Goal: Task Accomplishment & Management: Use online tool/utility

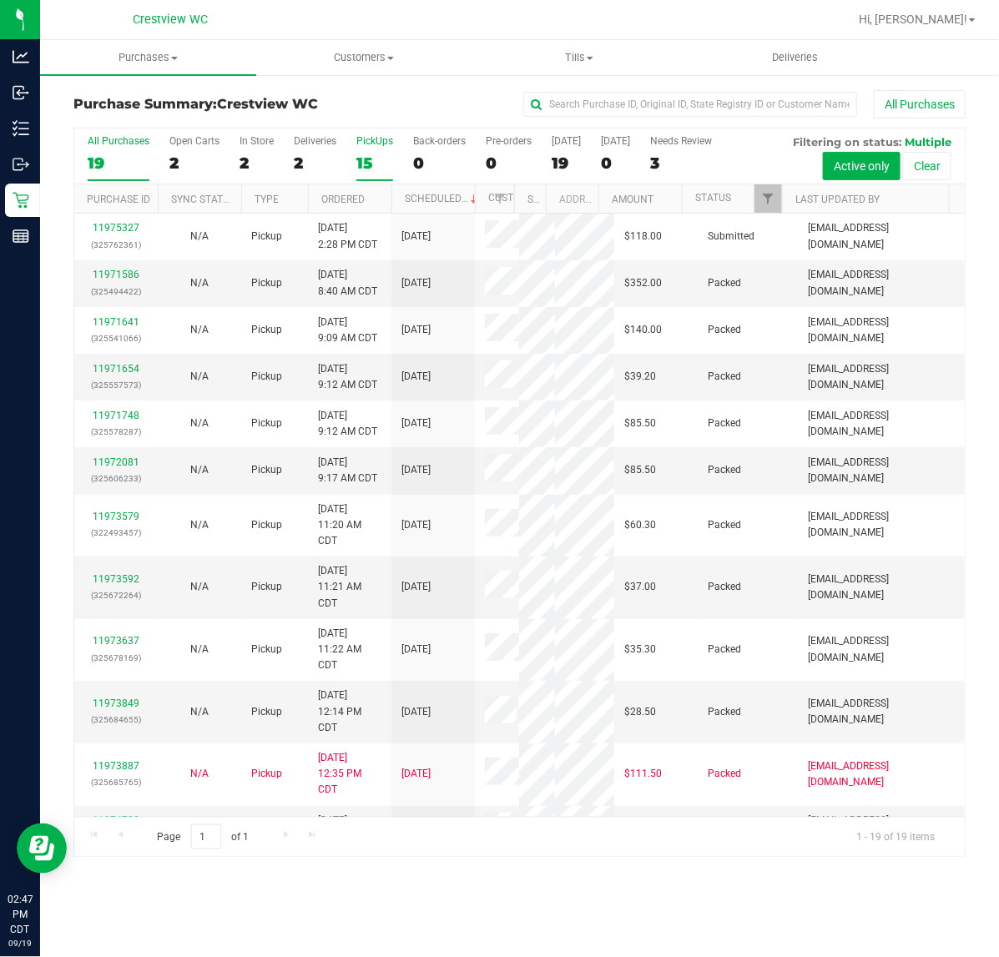
click at [385, 169] on div "15" at bounding box center [374, 163] width 37 height 19
click at [0, 0] on input "PickUps 15" at bounding box center [0, 0] width 0 height 0
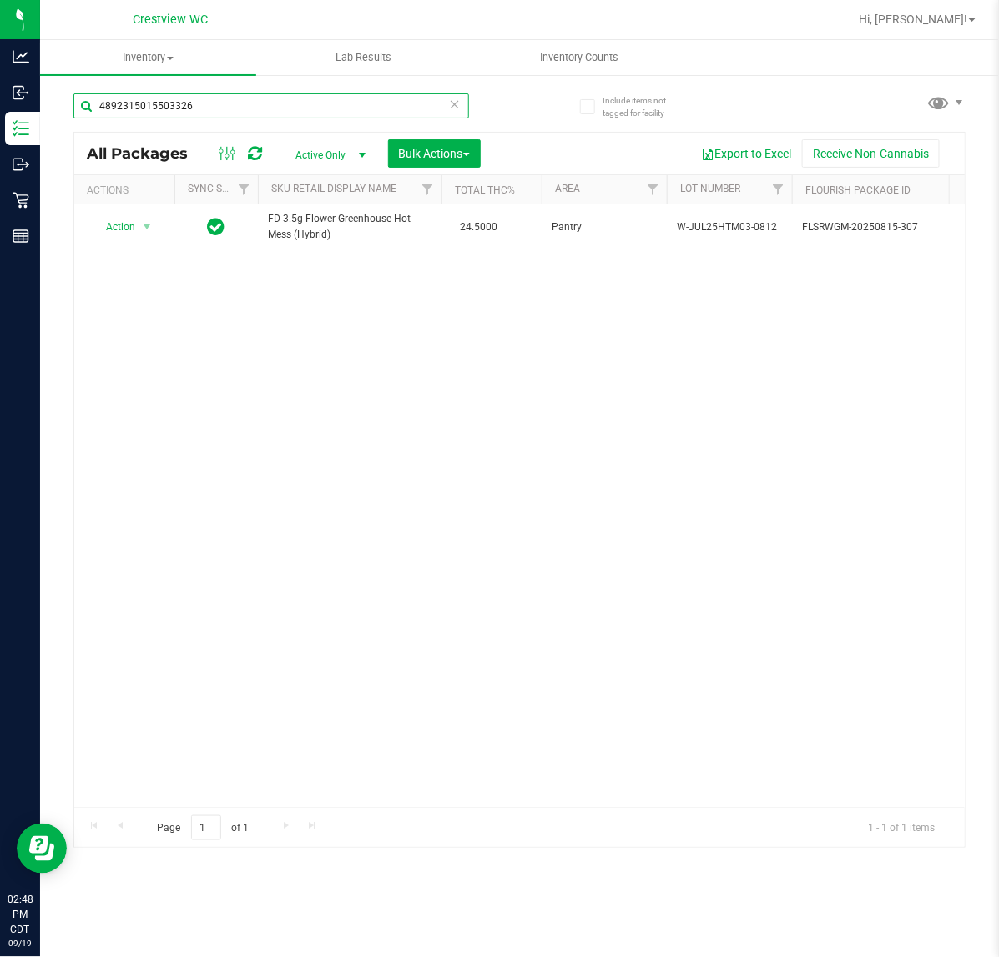
click at [271, 105] on input "4892315015503326" at bounding box center [270, 105] width 395 height 25
click at [272, 102] on input "4892315015503326" at bounding box center [270, 105] width 395 height 25
click at [268, 105] on input "4892315015503326" at bounding box center [270, 105] width 395 height 25
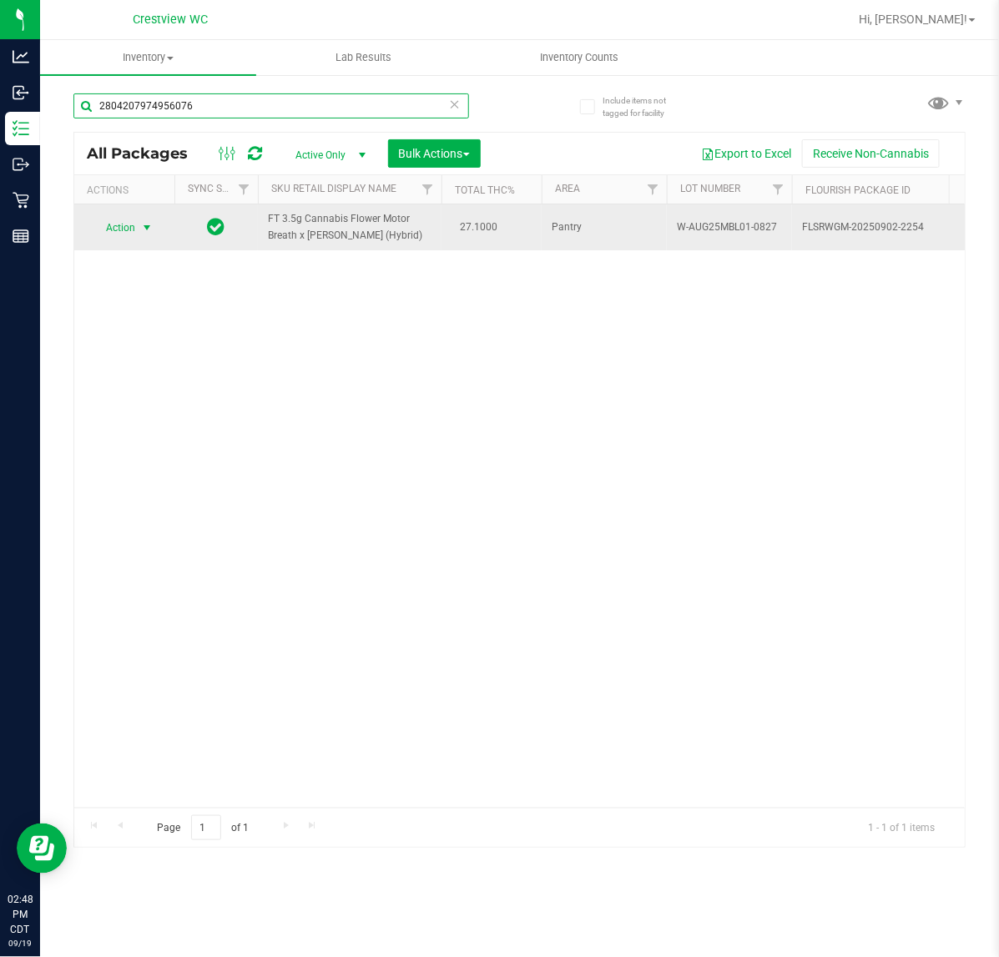
type input "2804207974956076"
click at [142, 231] on span "select" at bounding box center [146, 227] width 13 height 13
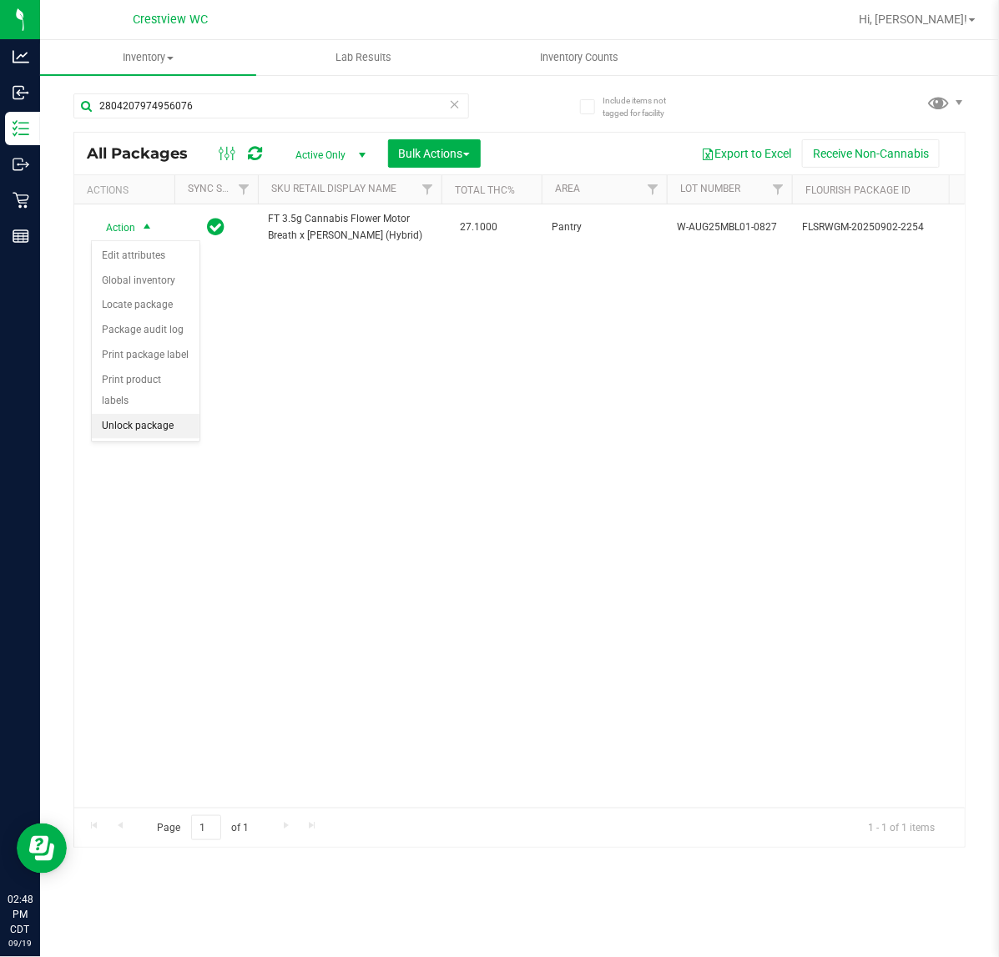
click at [146, 414] on li "Unlock package" at bounding box center [146, 426] width 108 height 25
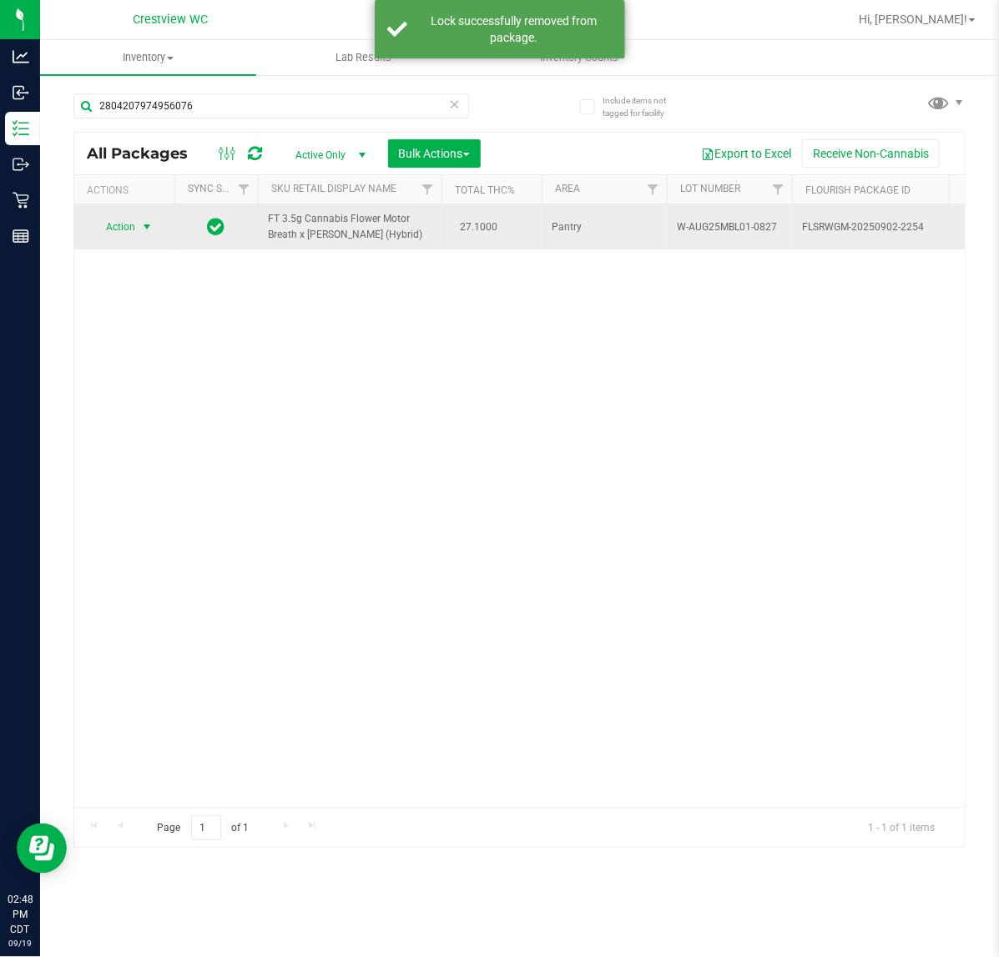
click at [110, 230] on span "Action" at bounding box center [113, 226] width 45 height 23
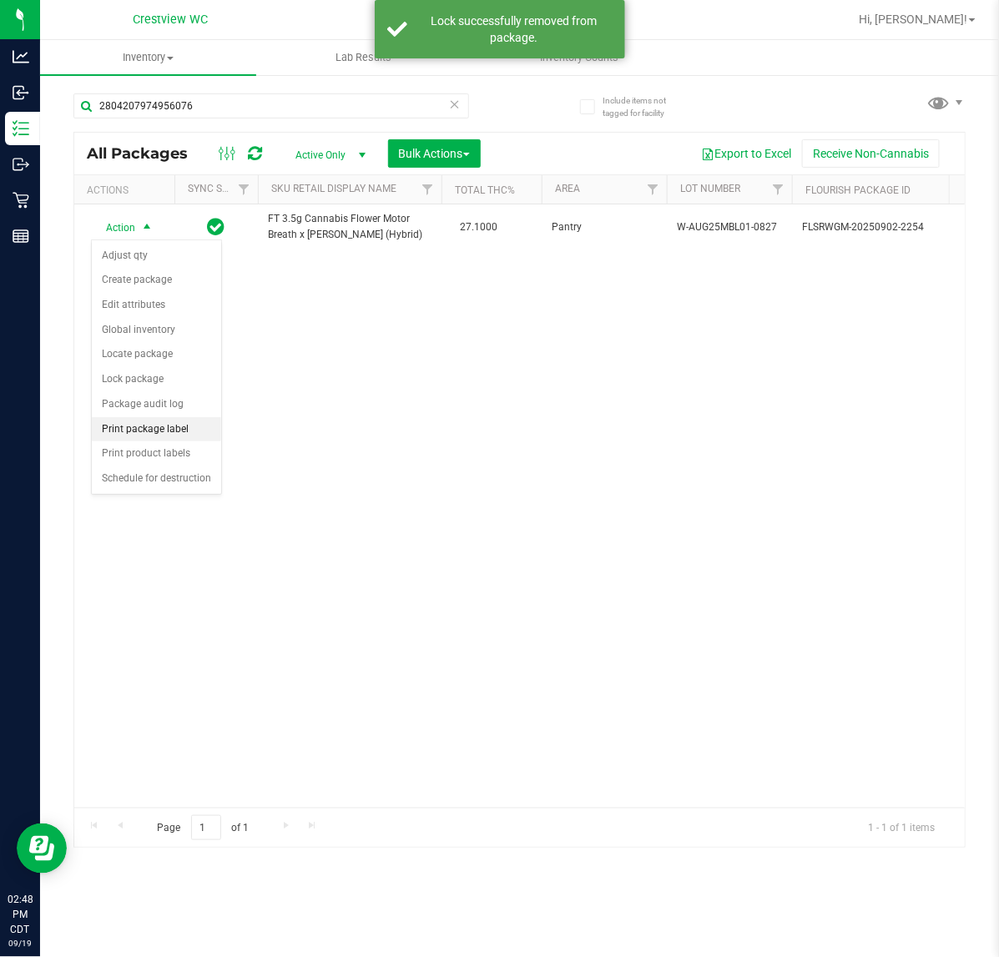
drag, startPoint x: 190, startPoint y: 434, endPoint x: 175, endPoint y: 401, distance: 35.8
click at [190, 432] on li "Print package label" at bounding box center [156, 429] width 129 height 25
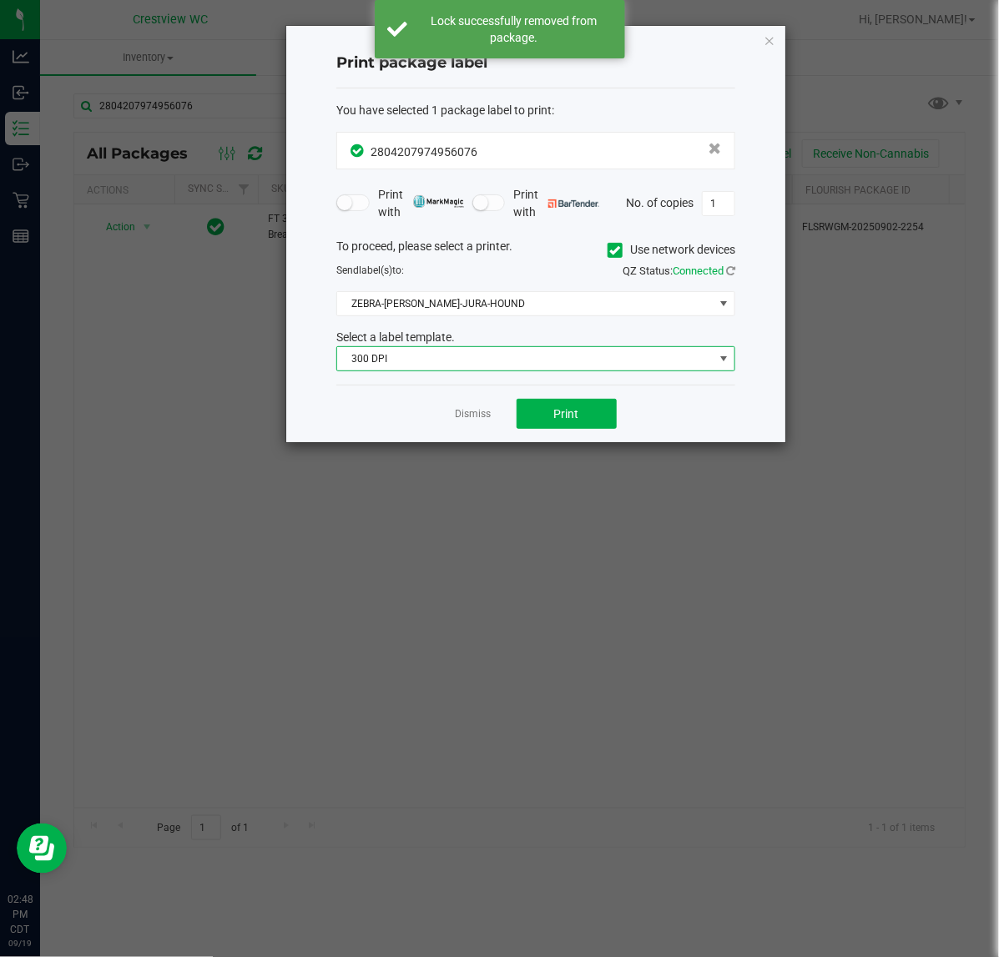
click at [536, 357] on span "300 DPI" at bounding box center [525, 358] width 376 height 23
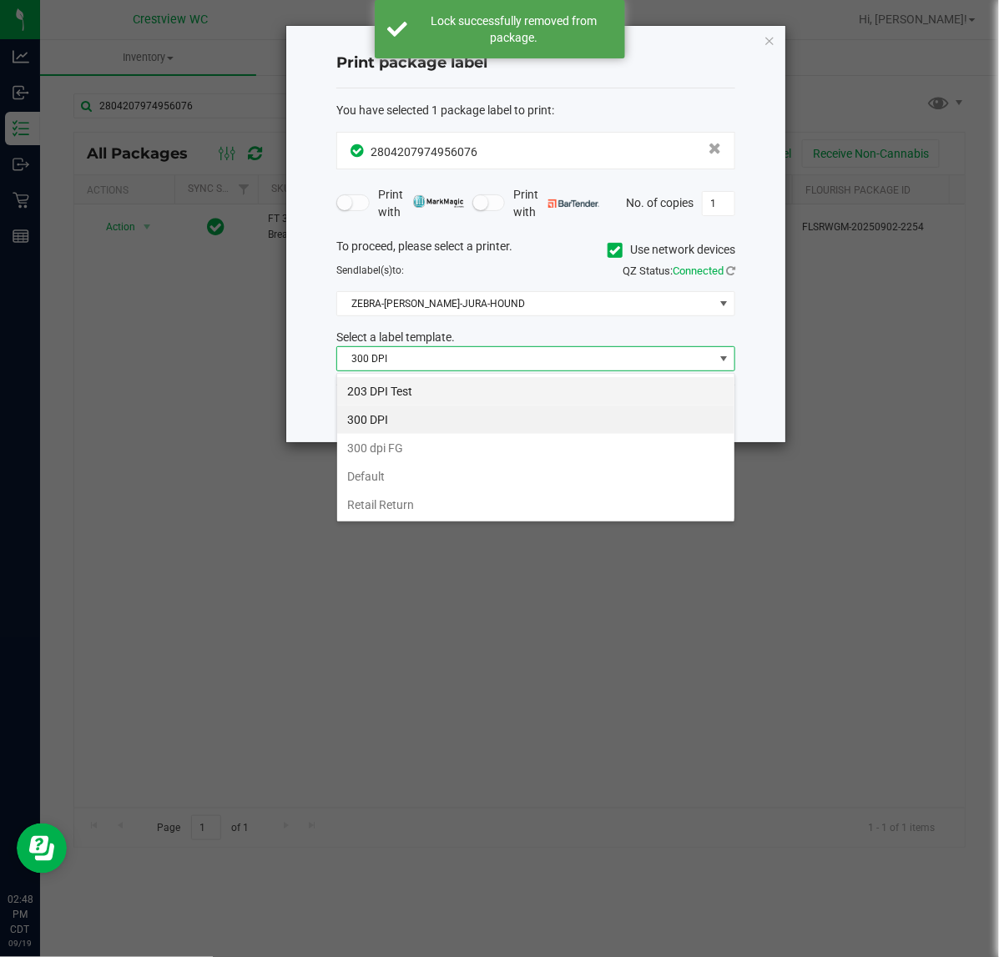
scroll to position [26, 398]
click at [497, 378] on li "203 DPI Test" at bounding box center [535, 391] width 397 height 28
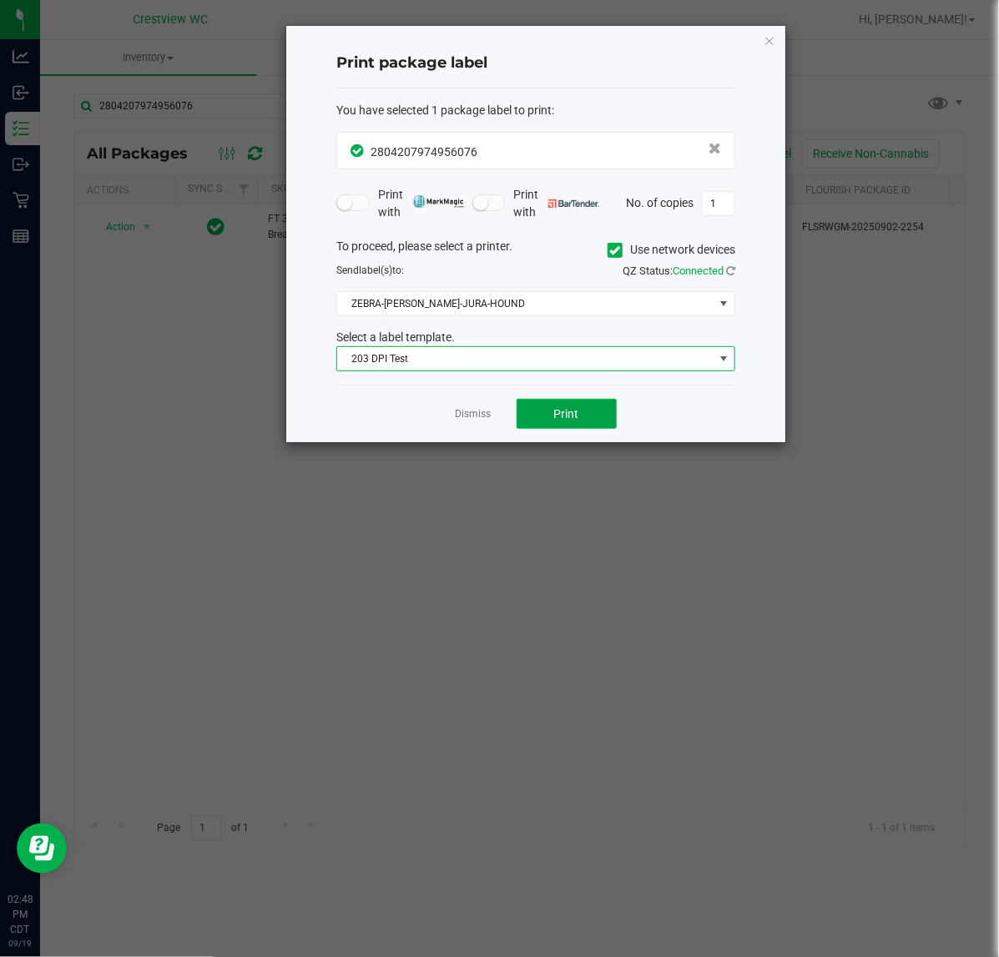
click at [566, 427] on button "Print" at bounding box center [566, 414] width 100 height 30
click at [469, 414] on link "Dismiss" at bounding box center [474, 414] width 36 height 14
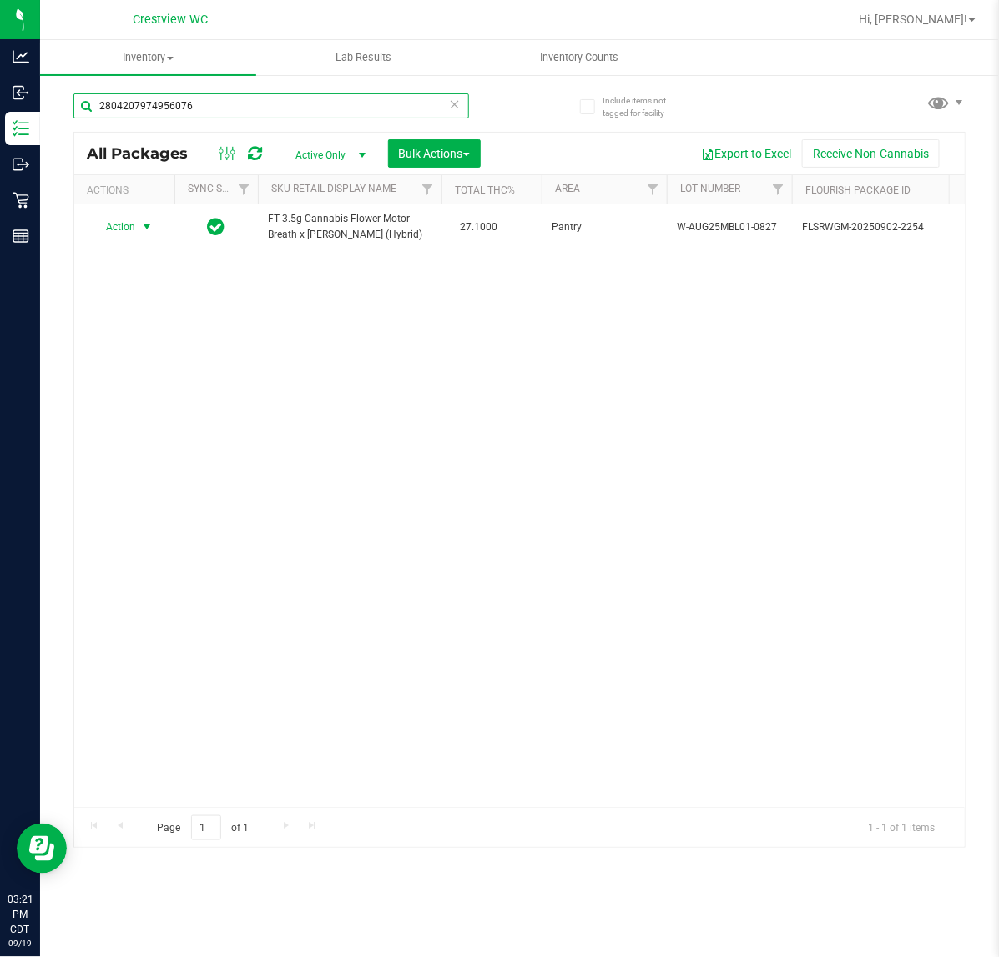
click at [213, 114] on input "2804207974956076" at bounding box center [270, 105] width 395 height 25
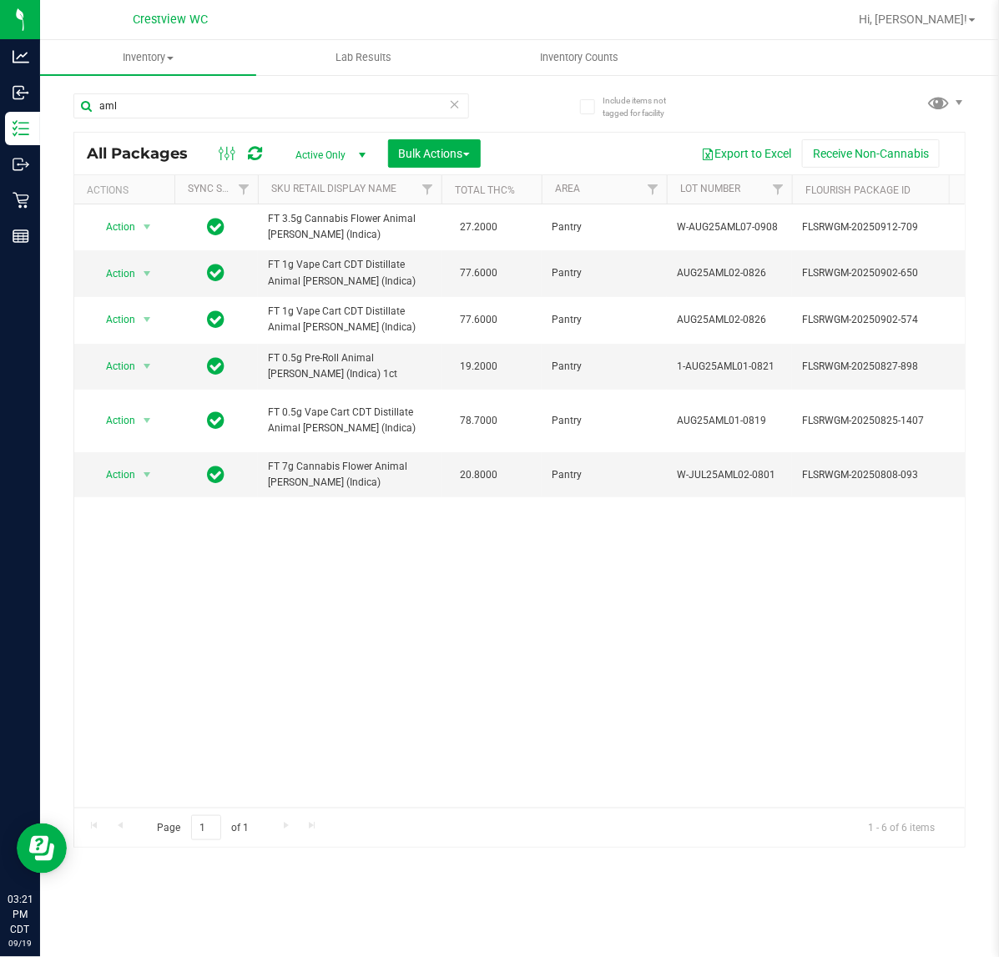
click at [348, 703] on div "Action Action Adjust qty Create package Edit attributes Global inventory Locate…" at bounding box center [519, 505] width 890 height 603
click at [125, 102] on input "aml" at bounding box center [270, 105] width 395 height 25
click at [123, 100] on input "aml" at bounding box center [270, 105] width 395 height 25
click at [155, 113] on input "aml" at bounding box center [270, 105] width 395 height 25
click at [156, 113] on input "aml" at bounding box center [270, 105] width 395 height 25
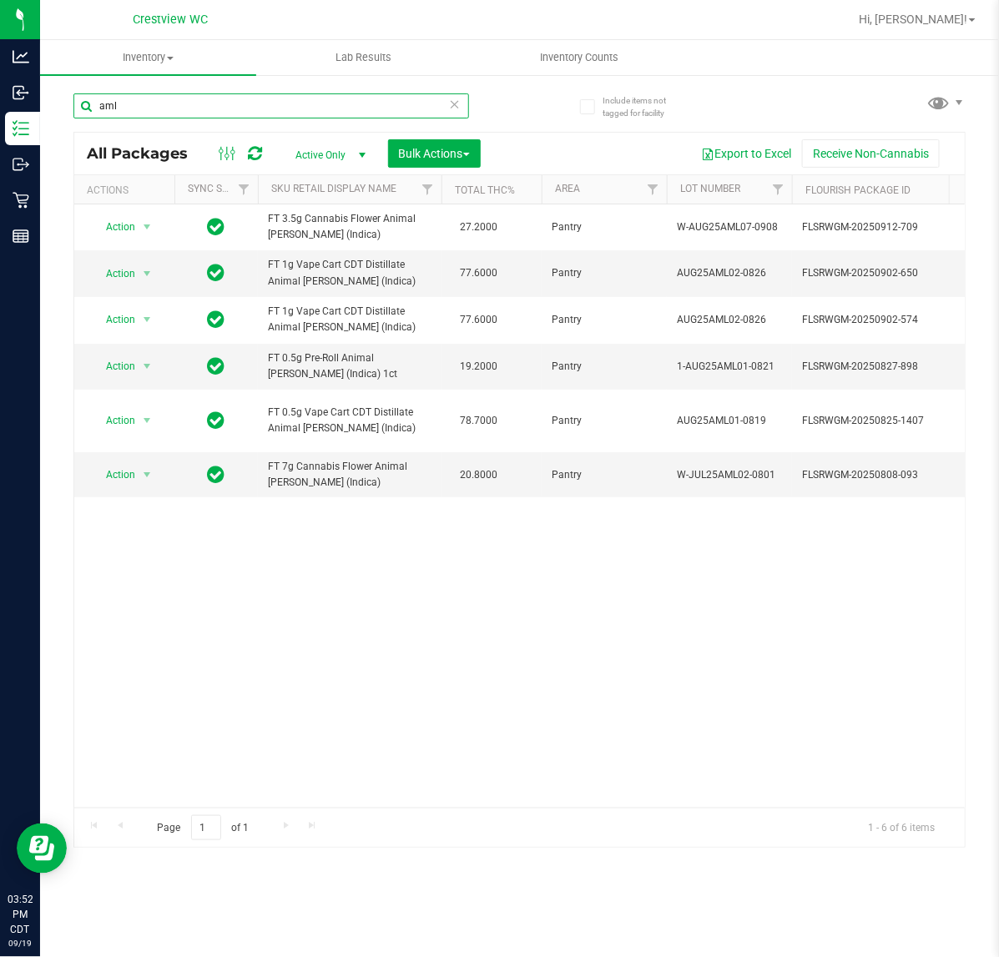
click at [156, 113] on input "aml" at bounding box center [270, 105] width 395 height 25
click at [204, 113] on input "aml" at bounding box center [270, 105] width 395 height 25
click at [201, 111] on input "aml" at bounding box center [270, 105] width 395 height 25
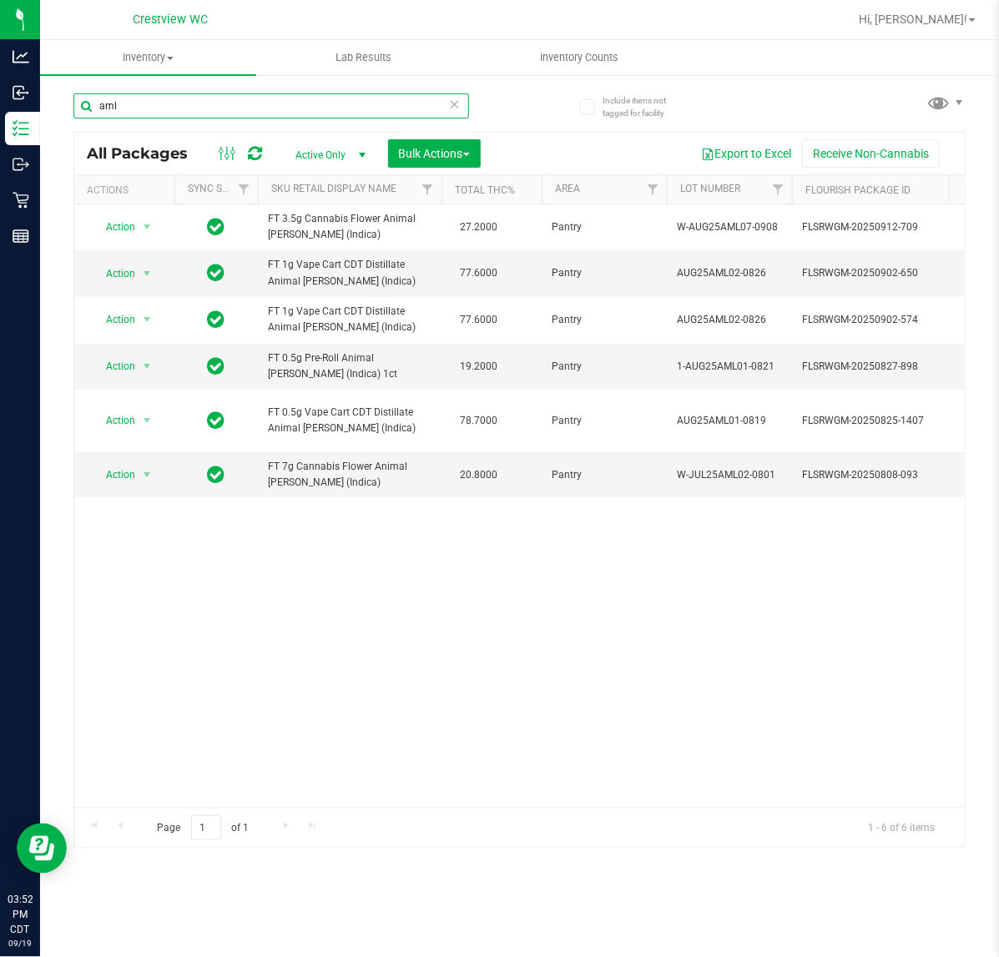
click at [201, 111] on input "aml" at bounding box center [270, 105] width 395 height 25
click at [200, 117] on input "aml" at bounding box center [270, 105] width 395 height 25
click at [200, 118] on input "aml" at bounding box center [270, 105] width 395 height 25
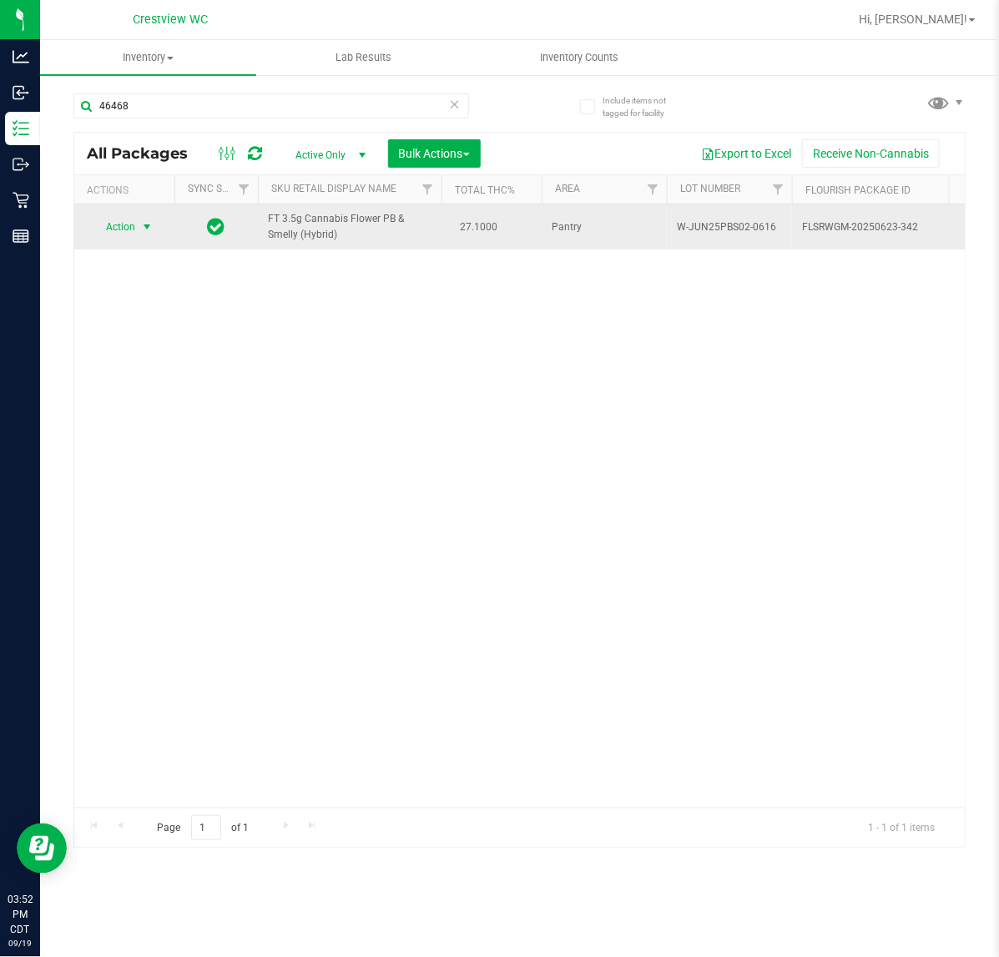
click at [123, 218] on span "Action" at bounding box center [113, 226] width 45 height 23
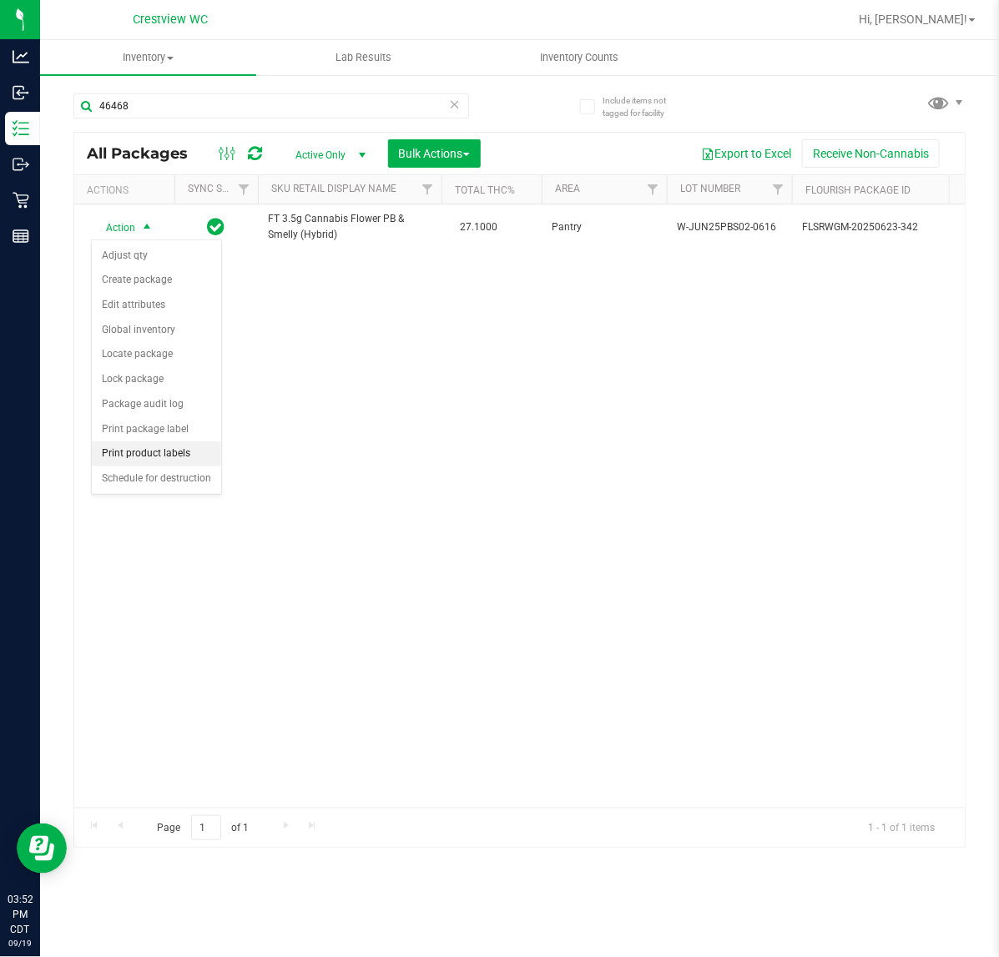
click at [176, 456] on li "Print product labels" at bounding box center [156, 453] width 129 height 25
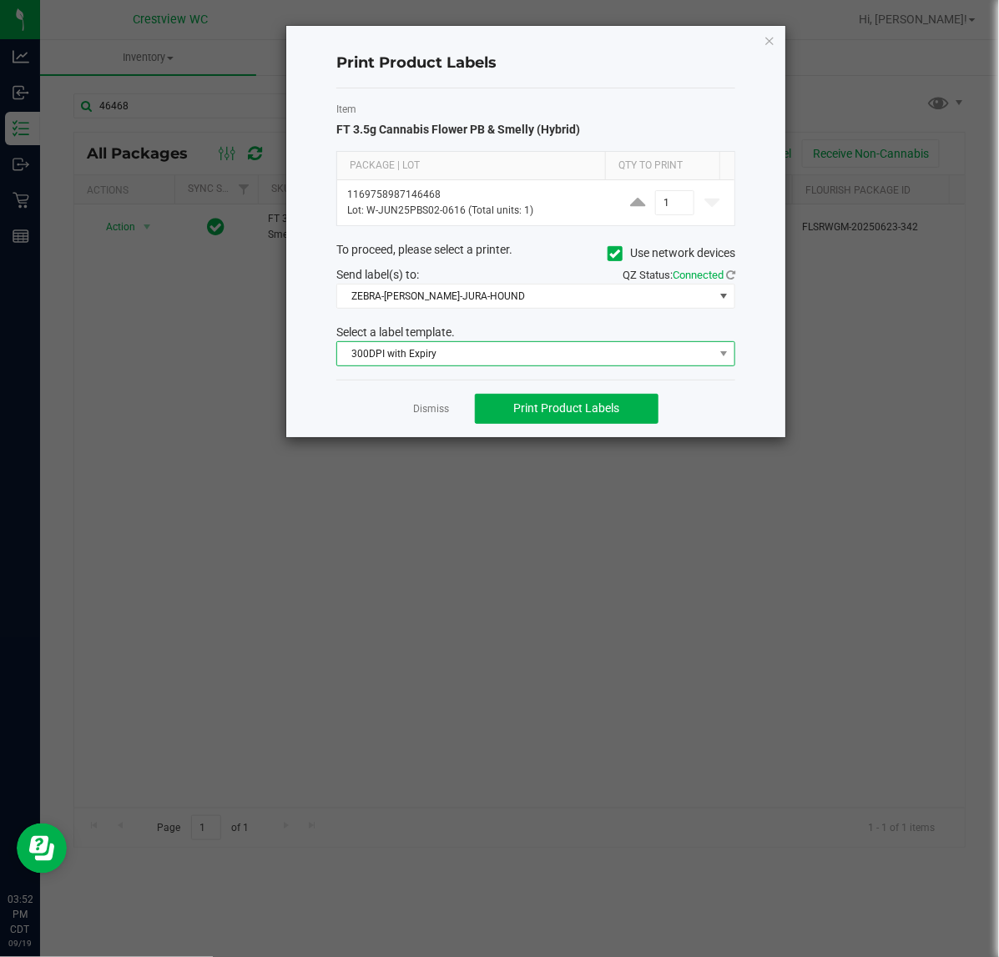
click at [519, 364] on span "300DPI with Expiry" at bounding box center [525, 353] width 376 height 23
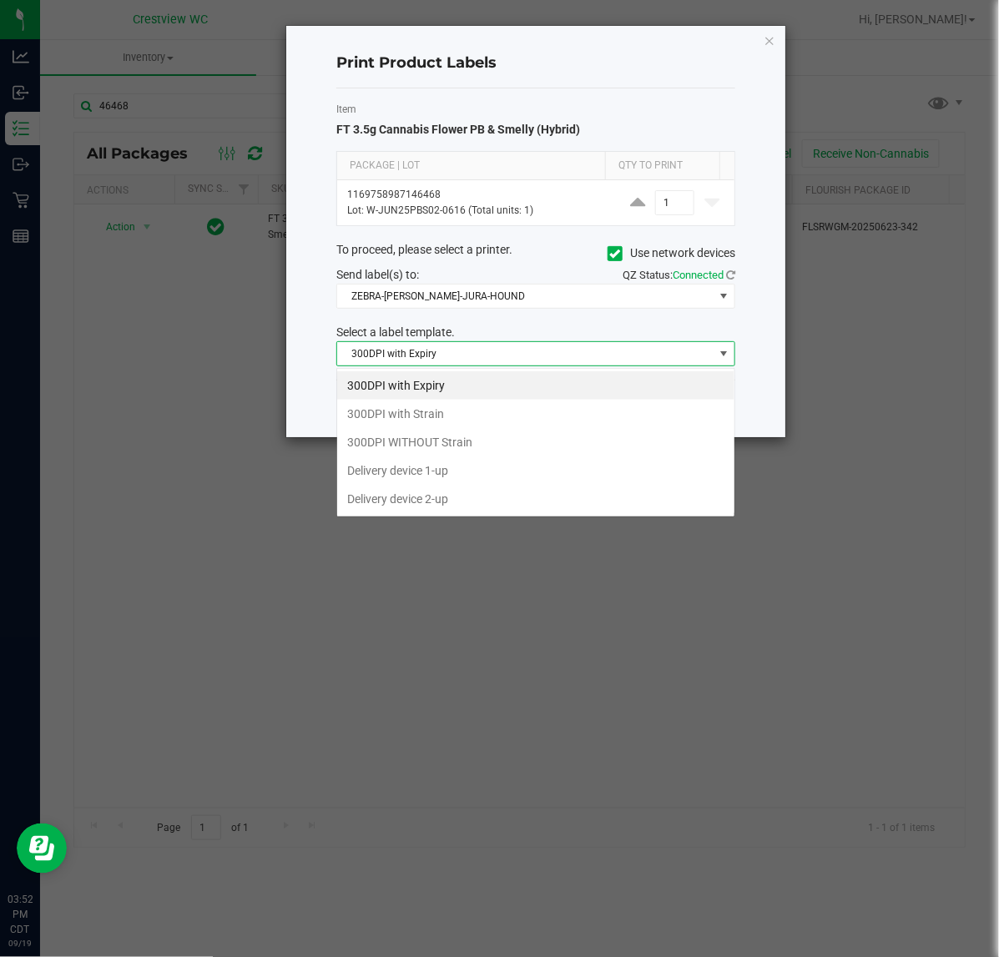
scroll to position [26, 398]
drag, startPoint x: 398, startPoint y: 678, endPoint x: 441, endPoint y: 431, distance: 250.6
click at [398, 662] on ngb-modal-window "Print Product Labels Item FT 3.5g Cannabis Flower PB & Smelly (Hybrid) Package …" at bounding box center [505, 478] width 1011 height 957
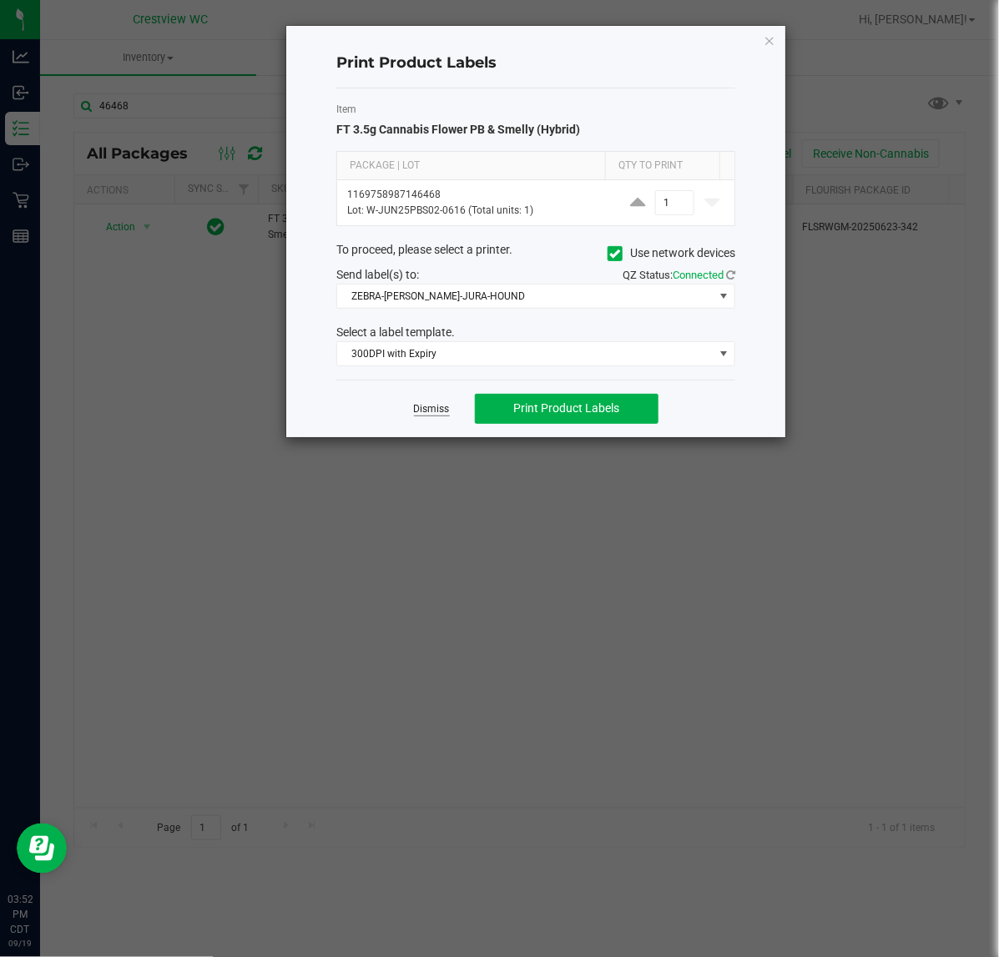
click at [441, 413] on link "Dismiss" at bounding box center [432, 409] width 36 height 14
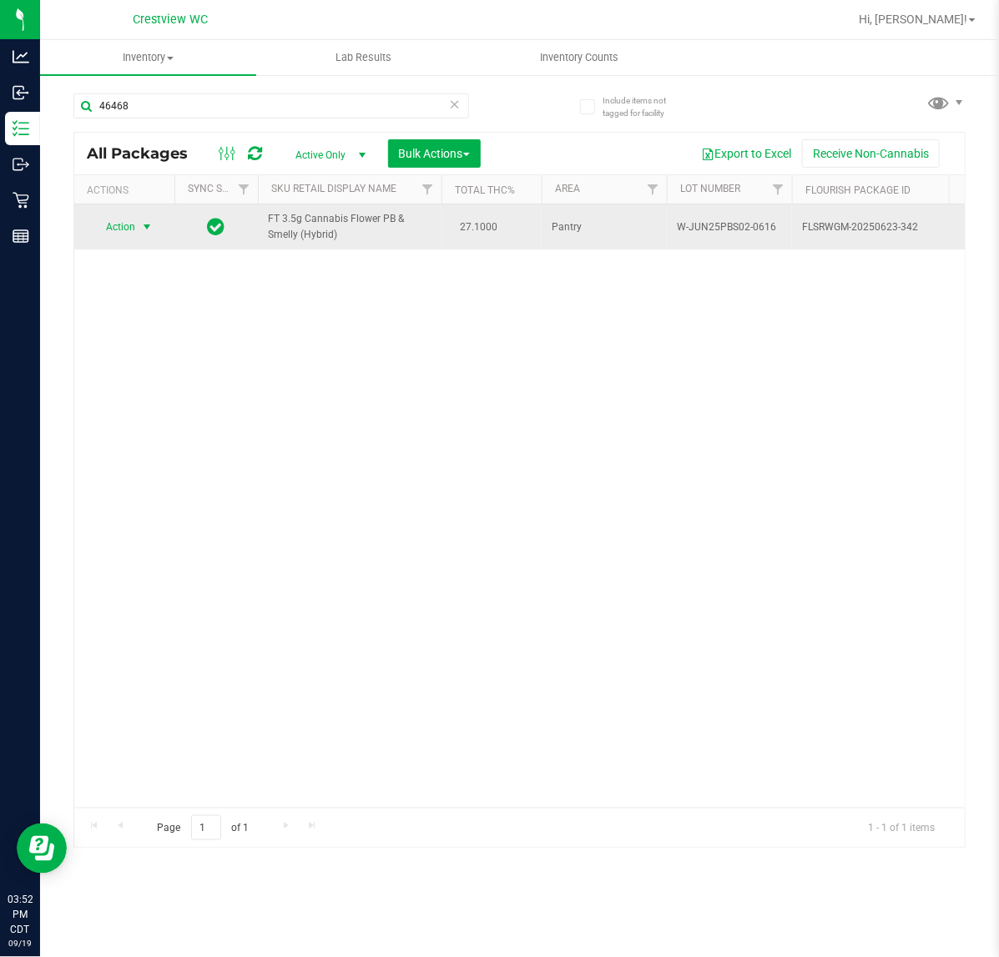
click at [133, 226] on span "Action" at bounding box center [113, 226] width 45 height 23
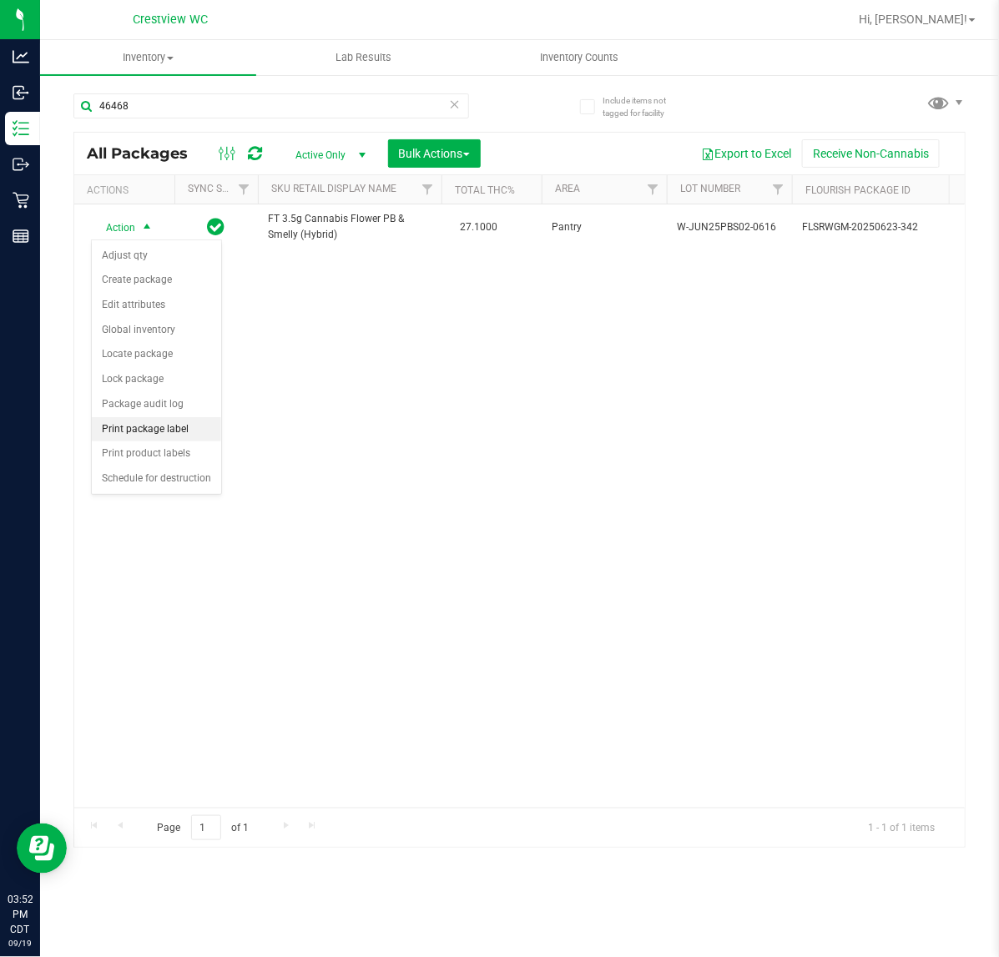
click at [172, 428] on li "Print package label" at bounding box center [156, 429] width 129 height 25
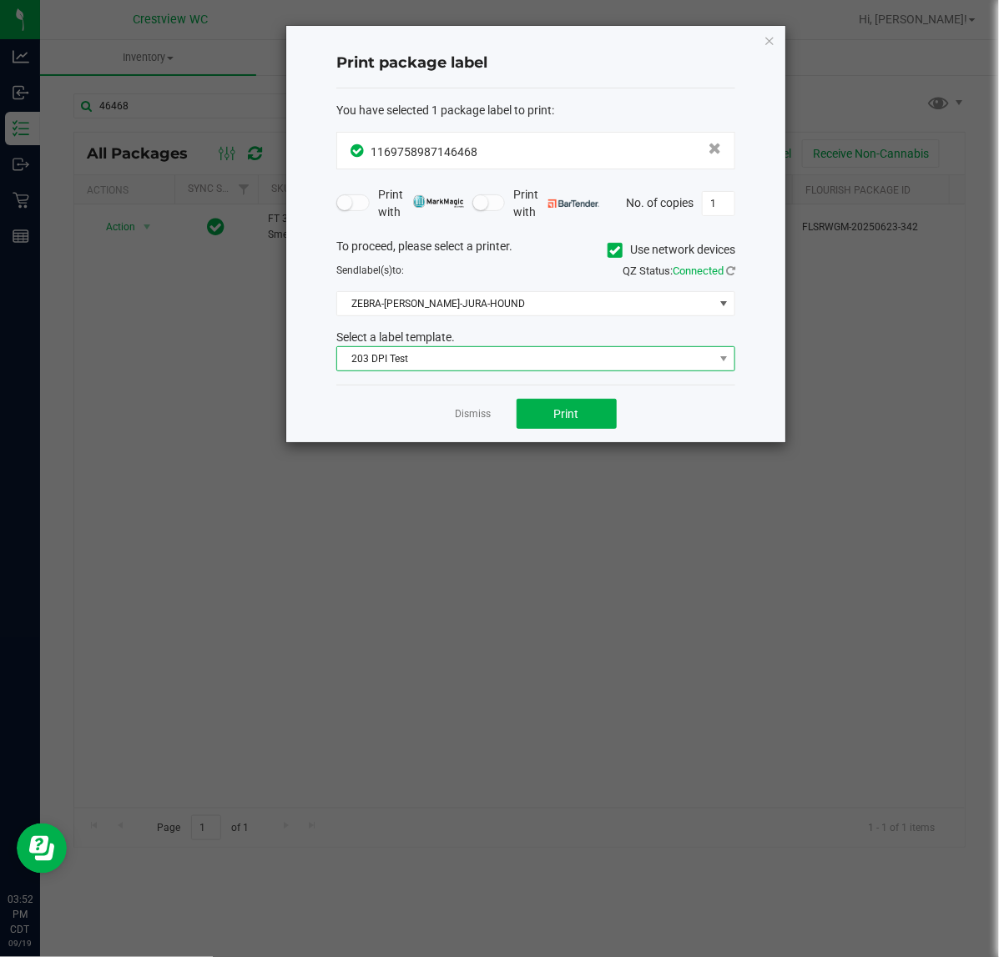
click at [602, 360] on span "203 DPI Test" at bounding box center [525, 358] width 376 height 23
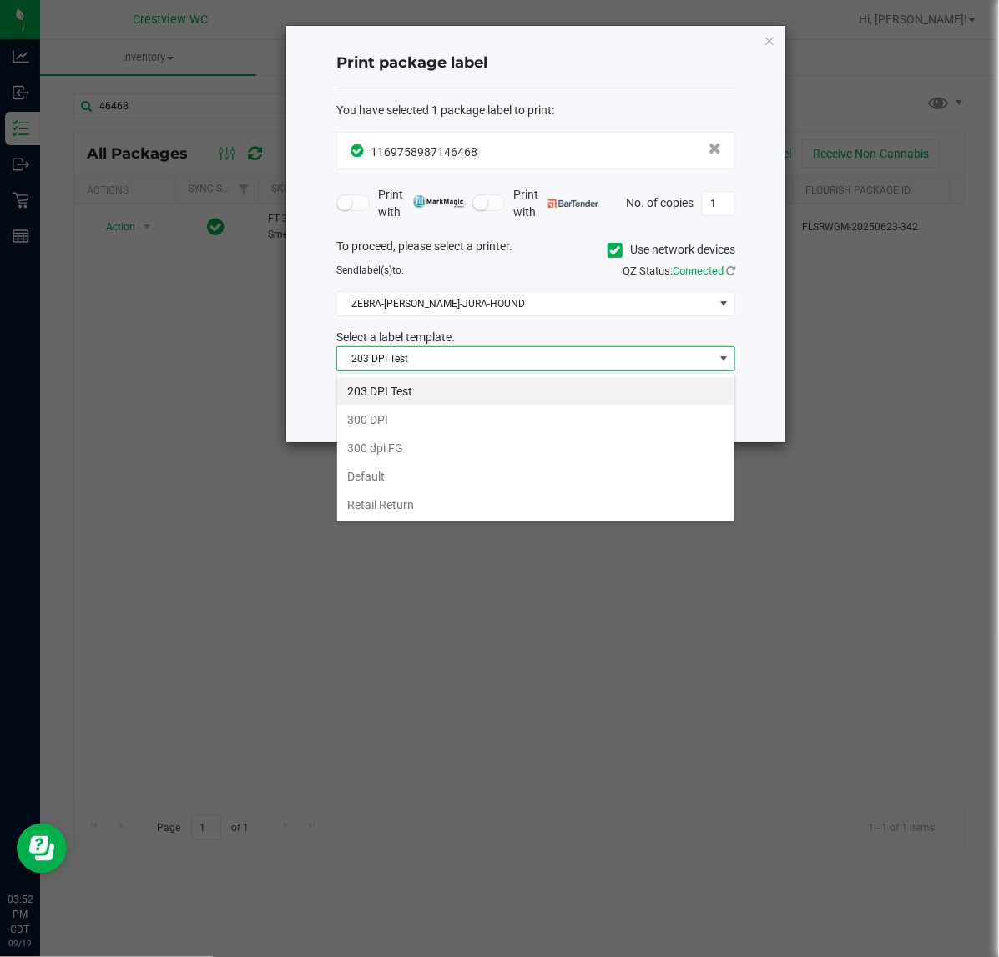
click at [489, 588] on ngb-modal-window "Print package label You have selected 1 package label to print : 11697589871464…" at bounding box center [505, 478] width 1011 height 957
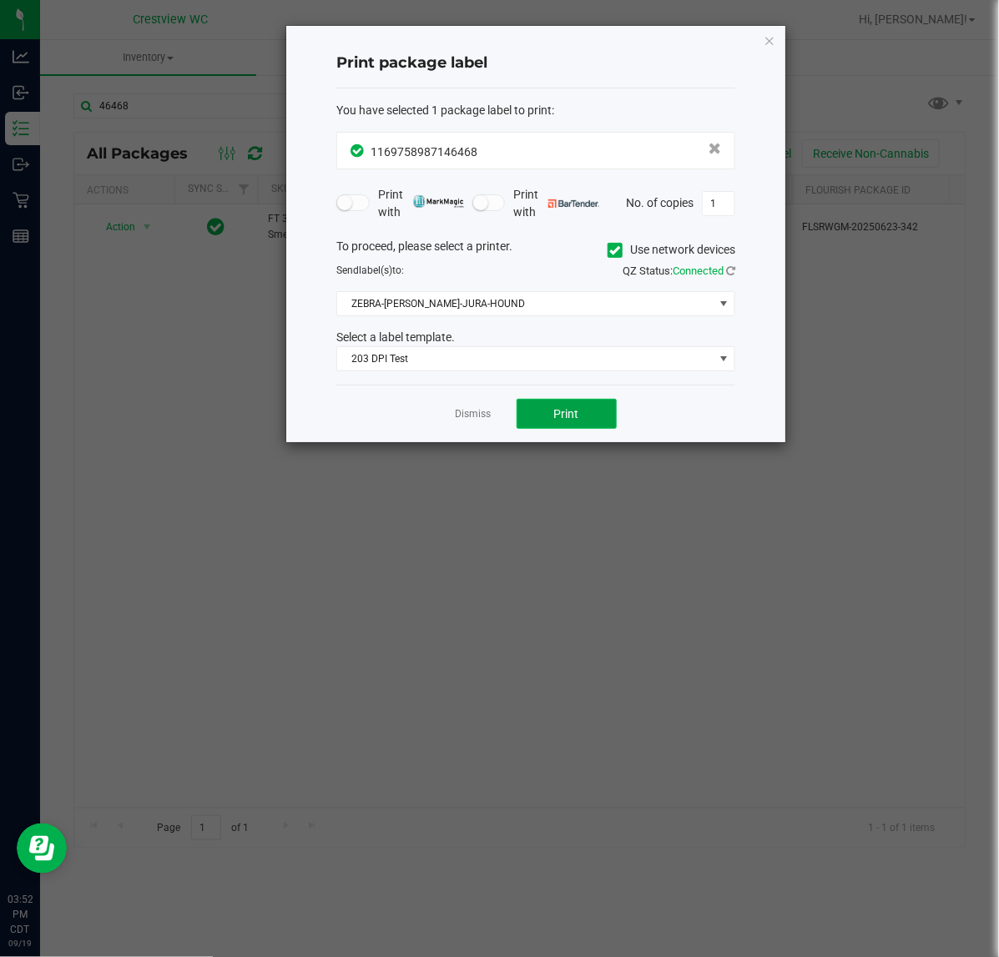
click at [568, 420] on span "Print" at bounding box center [566, 413] width 25 height 13
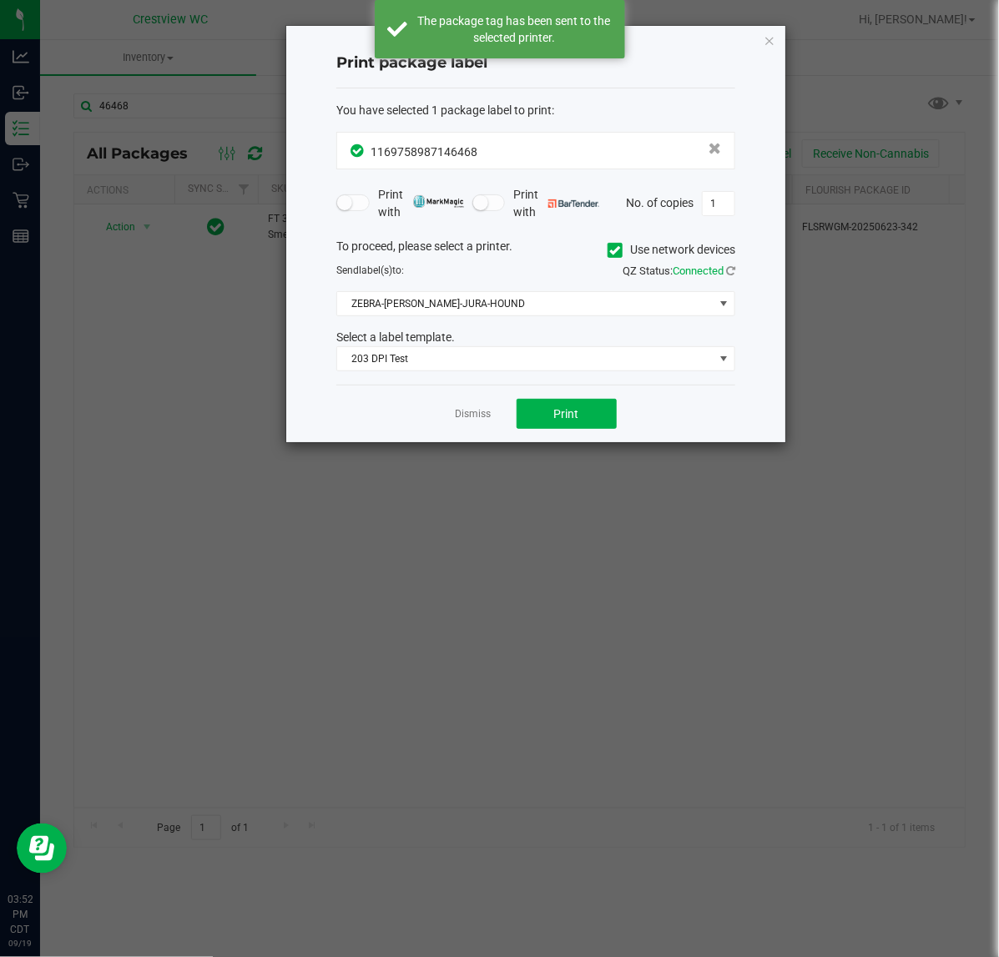
click at [466, 414] on link "Dismiss" at bounding box center [474, 414] width 36 height 14
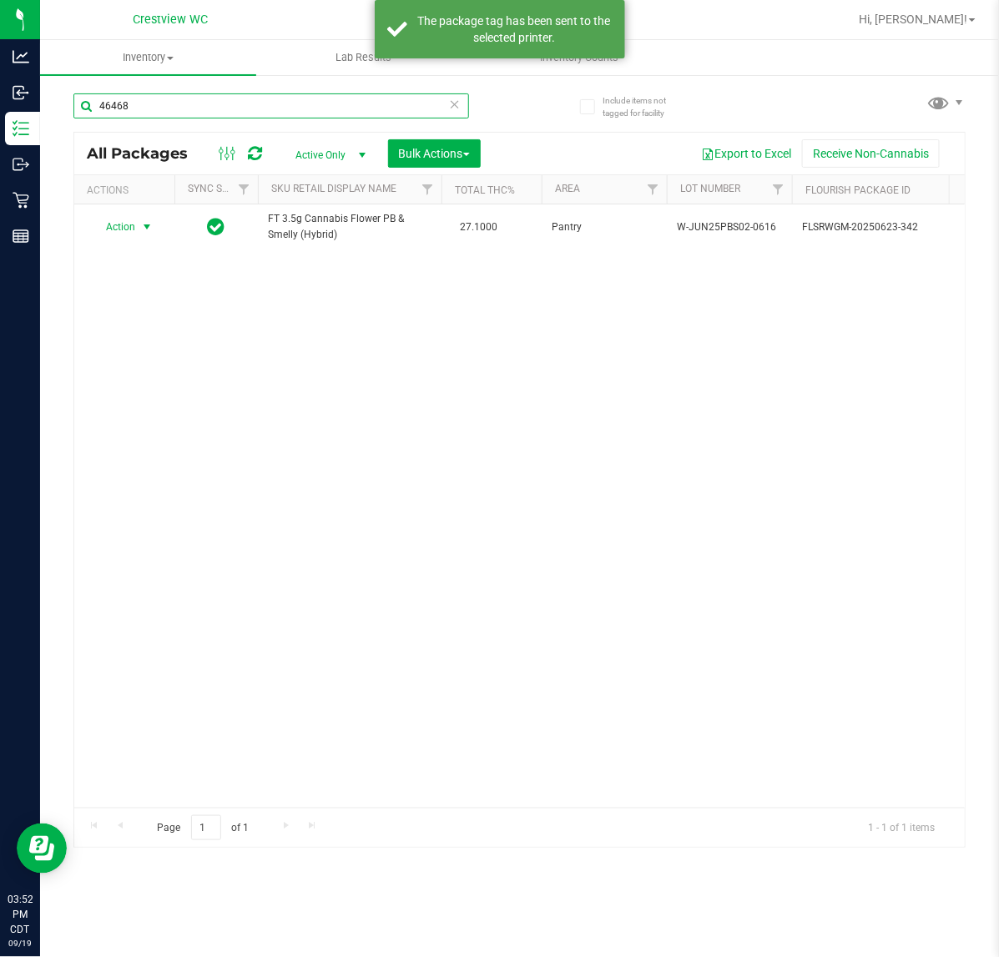
click at [264, 109] on input "46468" at bounding box center [270, 105] width 395 height 25
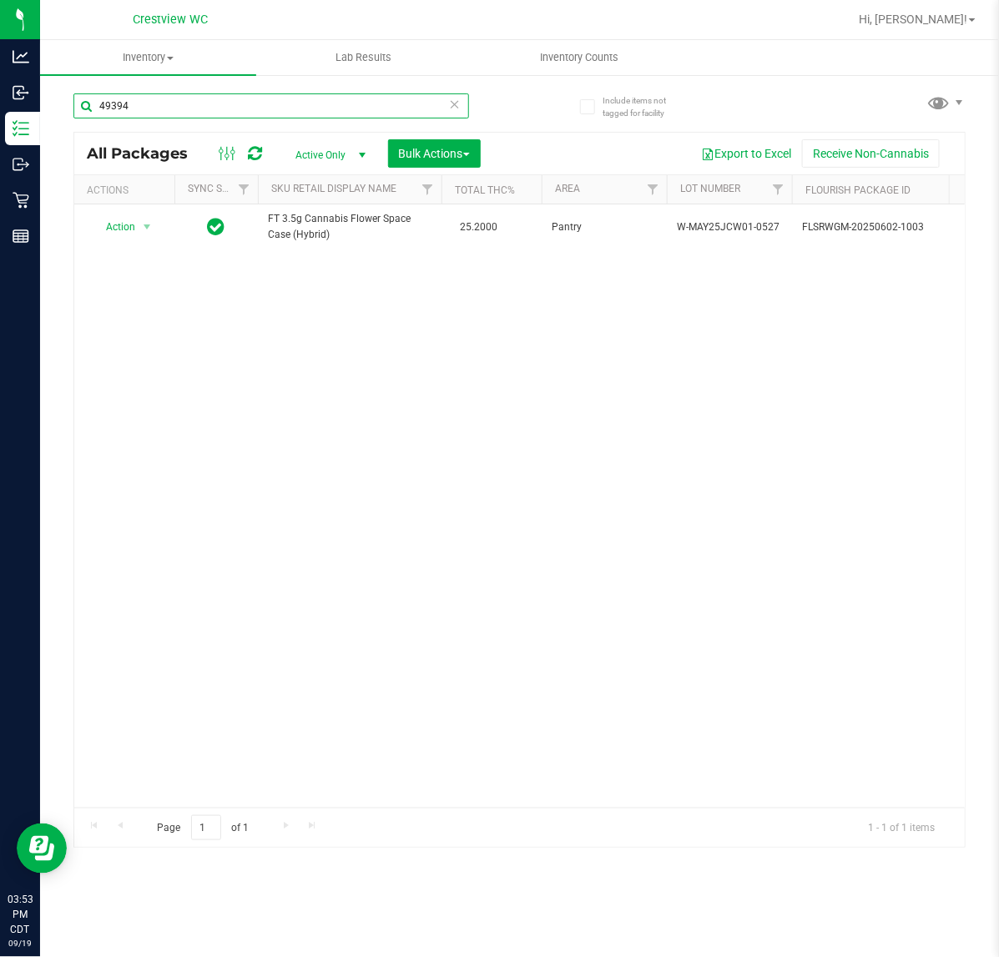
click at [244, 113] on input "49394" at bounding box center [270, 105] width 395 height 25
click at [243, 115] on input "90996" at bounding box center [270, 105] width 395 height 25
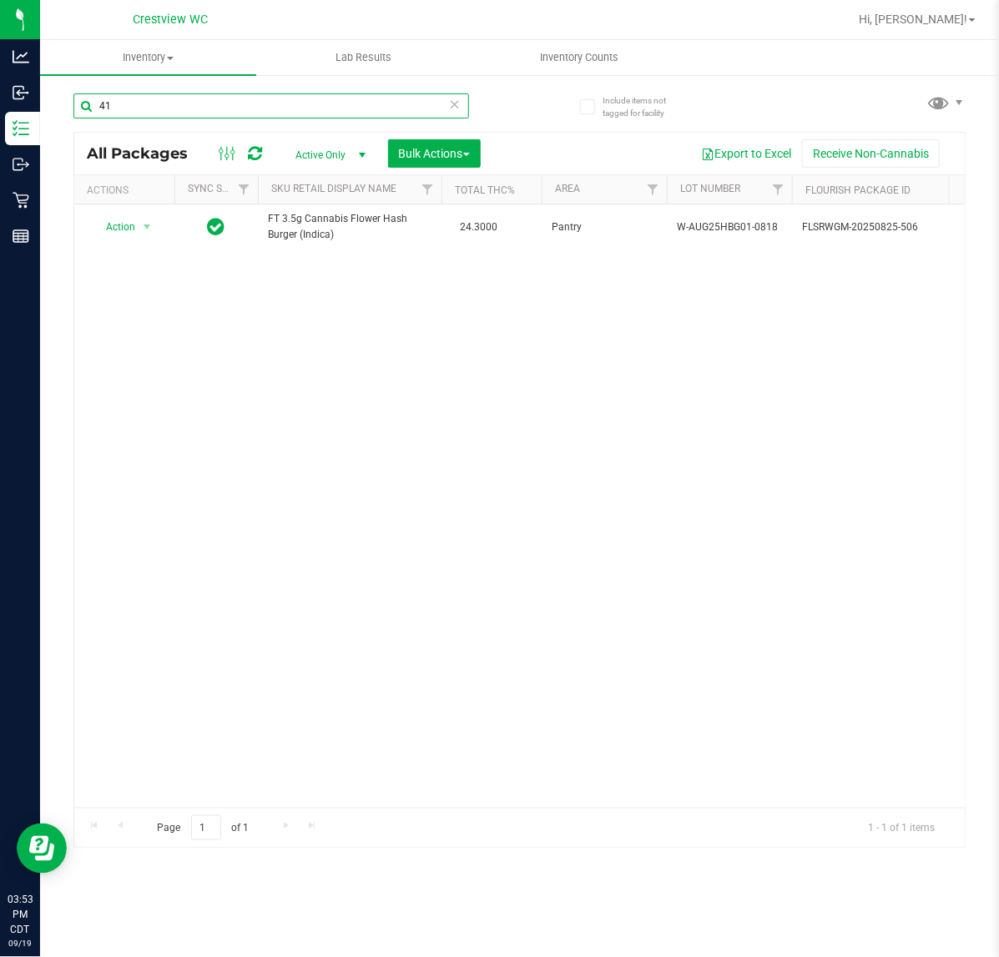
type input "4"
click at [246, 93] on input "48641" at bounding box center [270, 105] width 395 height 25
type input "22400"
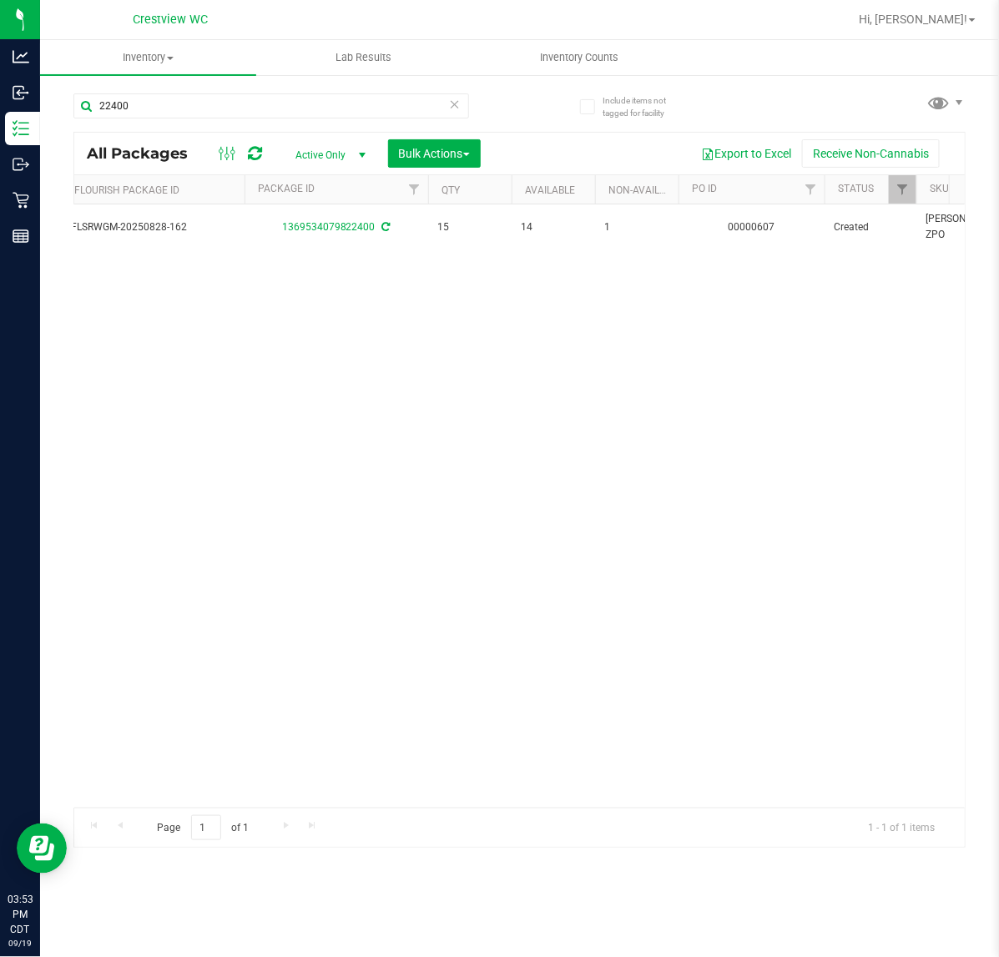
click at [369, 597] on div "Action Action Adjust qty Create package Edit attributes Global inventory Locate…" at bounding box center [519, 505] width 890 height 603
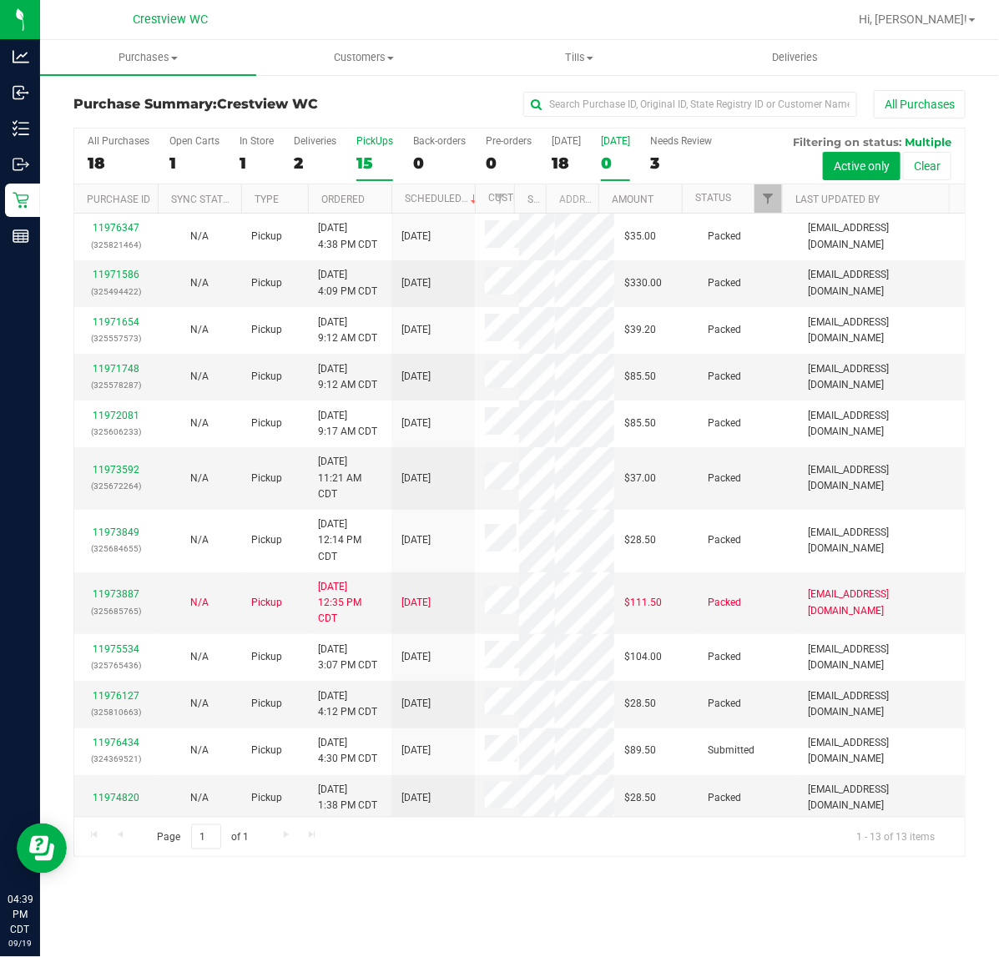
click at [617, 159] on div "0" at bounding box center [615, 163] width 29 height 19
click at [0, 0] on input "Tomorrow 0" at bounding box center [0, 0] width 0 height 0
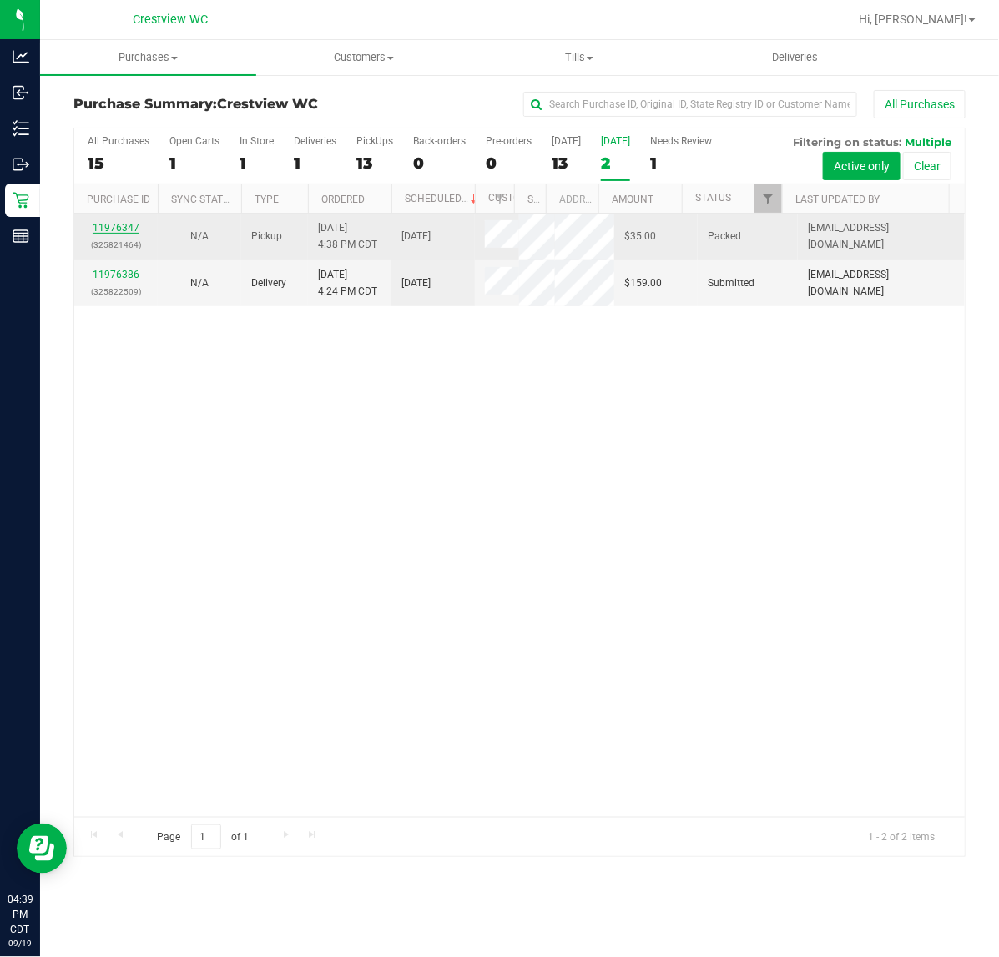
click at [126, 232] on link "11976347" at bounding box center [116, 228] width 47 height 12
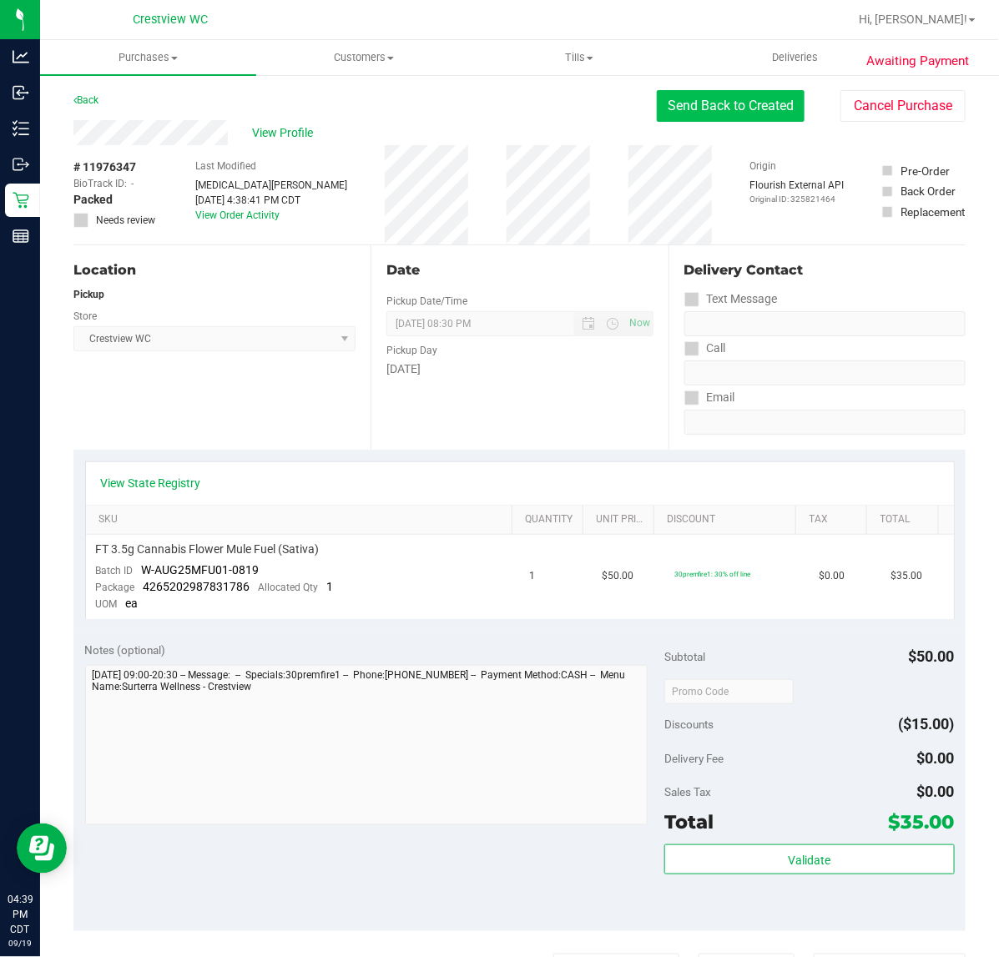
click at [752, 121] on button "Send Back to Created" at bounding box center [731, 106] width 148 height 32
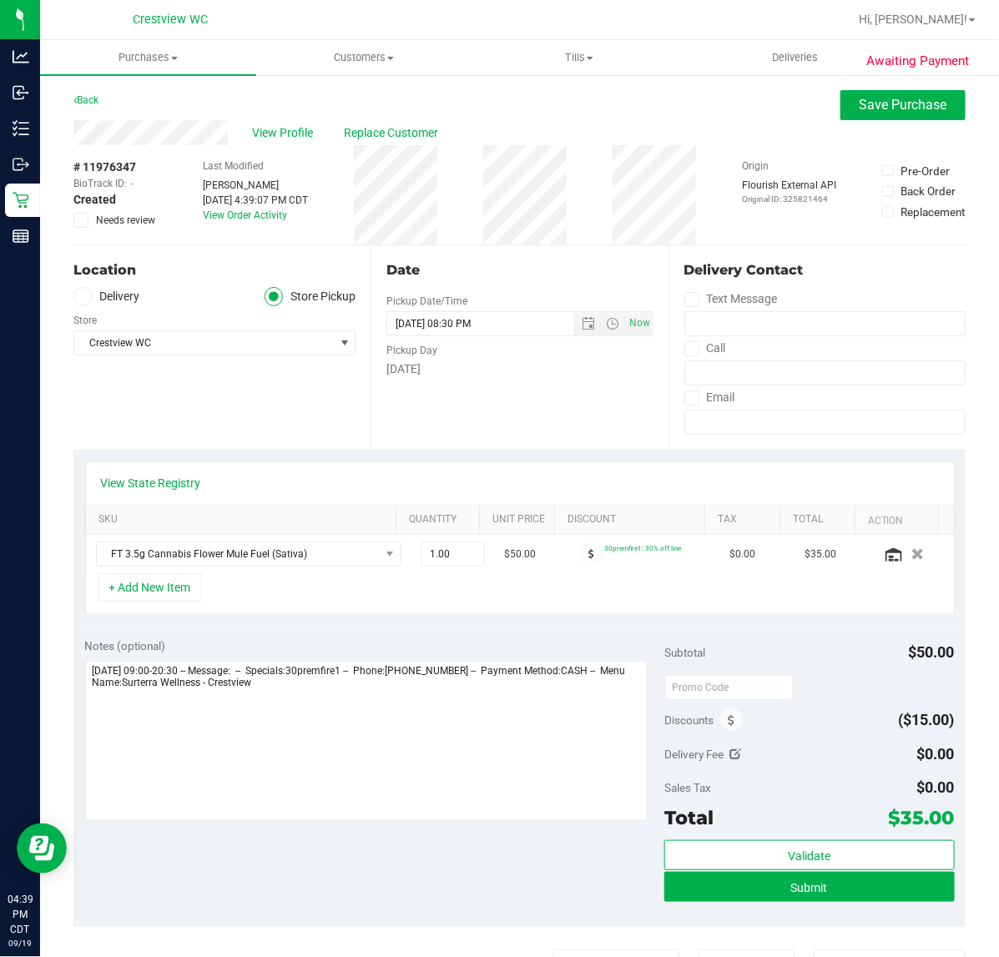
click at [139, 218] on span "Needs review" at bounding box center [125, 220] width 59 height 15
click at [100, 227] on div "# 11976347 BioTrack ID: - Created Needs review" at bounding box center [114, 194] width 83 height 99
click at [104, 226] on span "Needs review" at bounding box center [125, 220] width 59 height 15
click at [0, 0] on input "Needs review" at bounding box center [0, 0] width 0 height 0
click at [894, 105] on span "Save Purchase" at bounding box center [903, 105] width 88 height 16
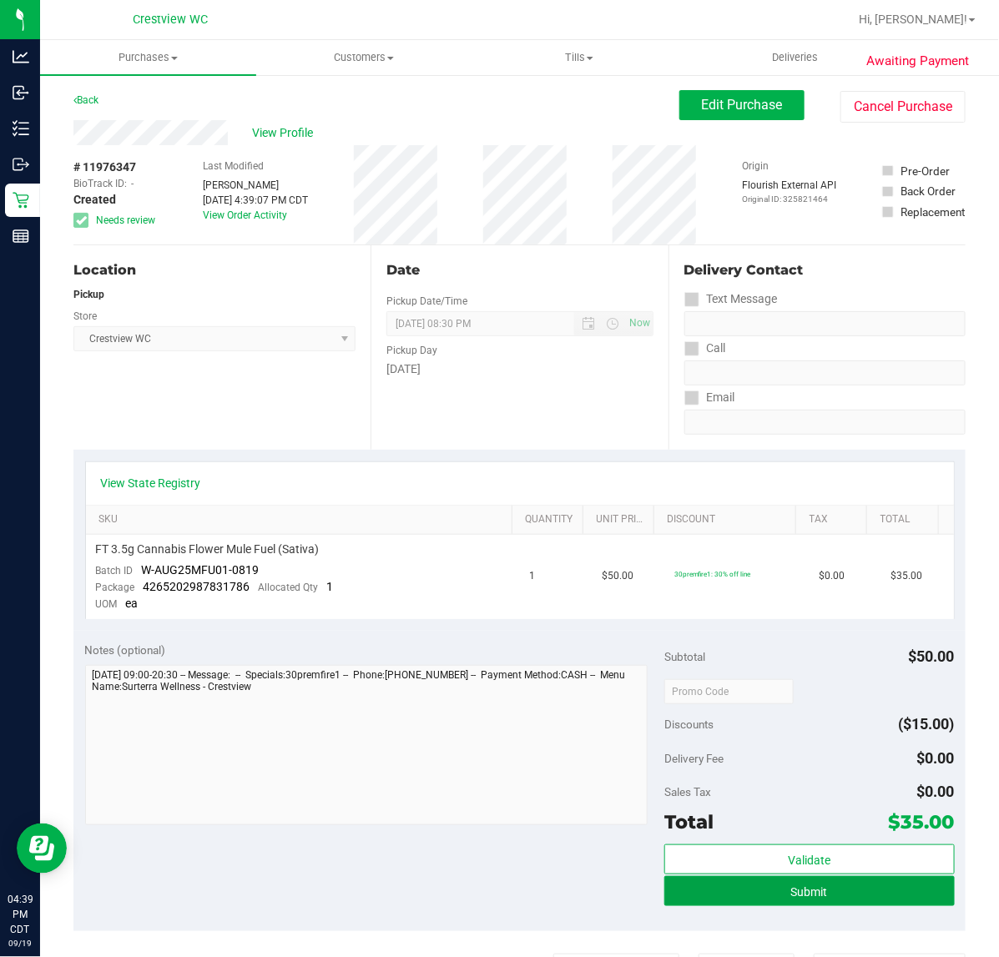
click at [739, 899] on button "Submit" at bounding box center [809, 891] width 290 height 30
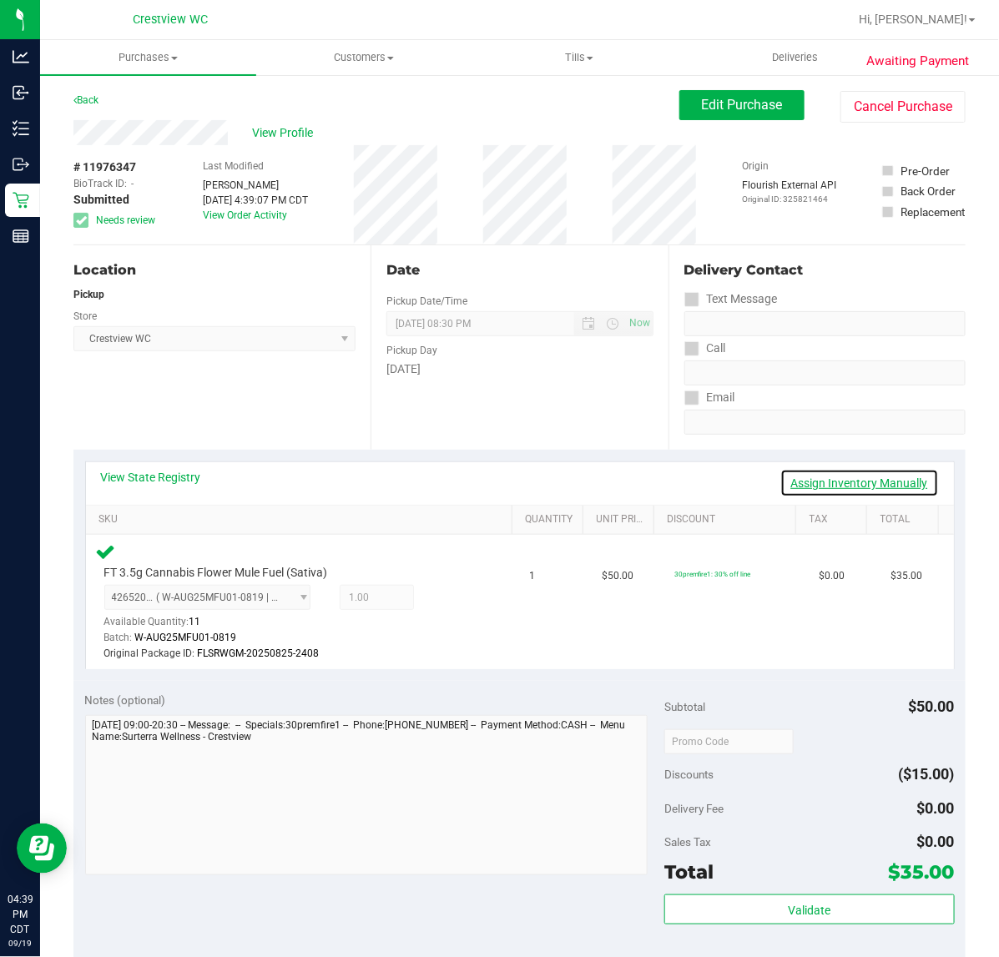
click at [866, 489] on link "Assign Inventory Manually" at bounding box center [859, 483] width 159 height 28
click at [866, 489] on link "Save & Exit" at bounding box center [899, 483] width 78 height 28
click at [866, 489] on link "Assign Inventory Manually" at bounding box center [859, 483] width 159 height 28
click at [442, 593] on icon at bounding box center [448, 599] width 18 height 19
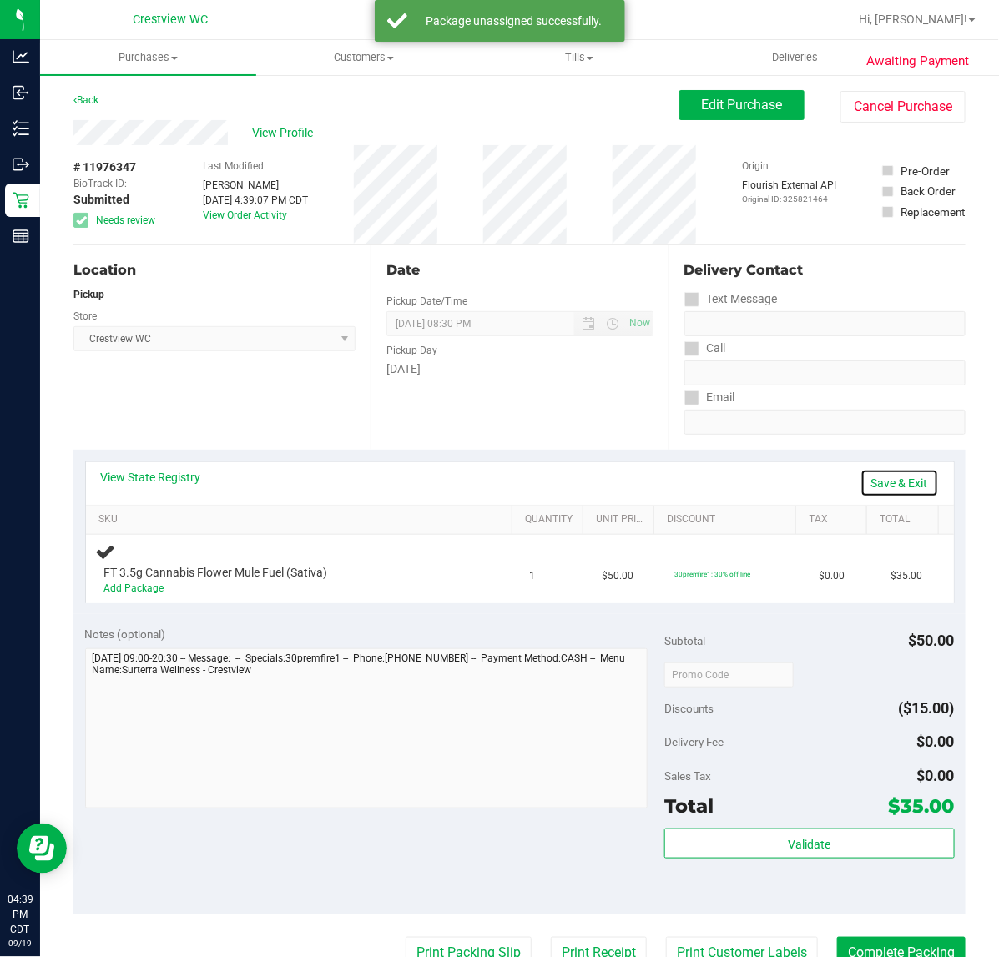
click at [874, 486] on link "Save & Exit" at bounding box center [899, 483] width 78 height 28
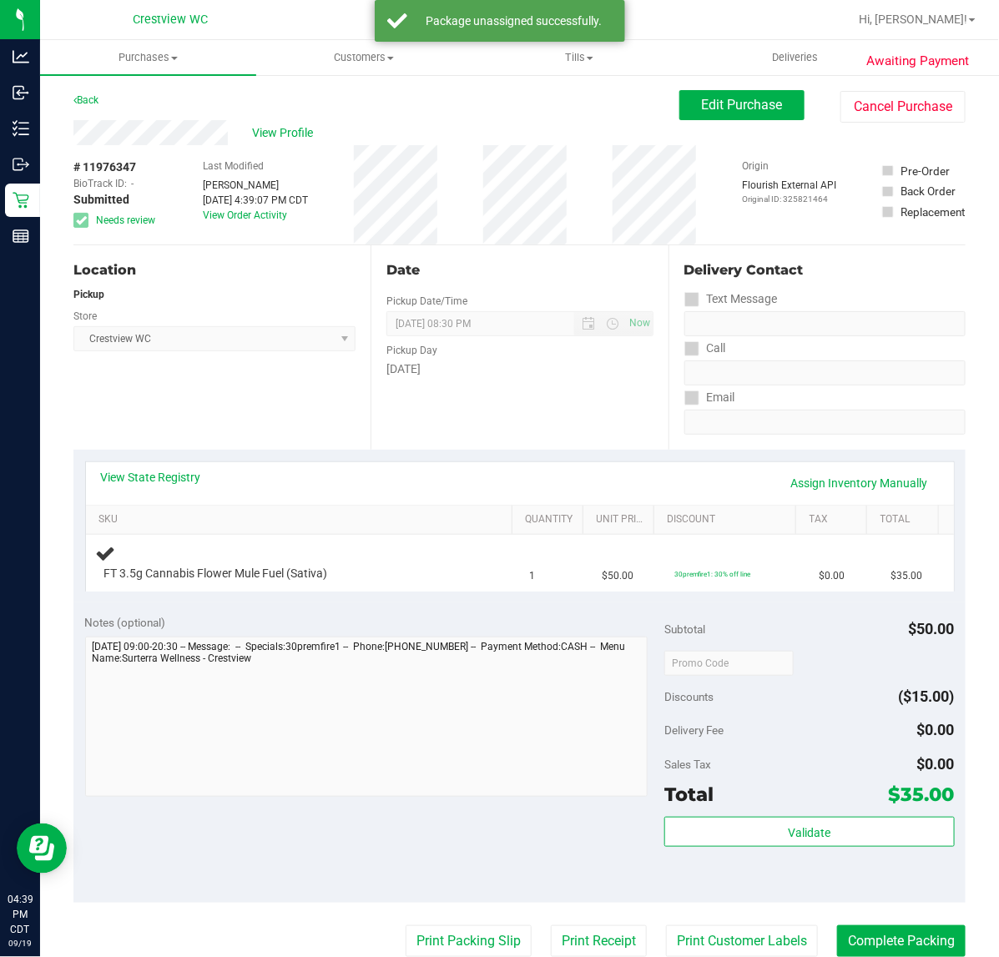
click at [531, 840] on div "Notes (optional) Subtotal $50.00 Discounts ($15.00) Delivery Fee $0.00 Sales Ta…" at bounding box center [519, 752] width 892 height 300
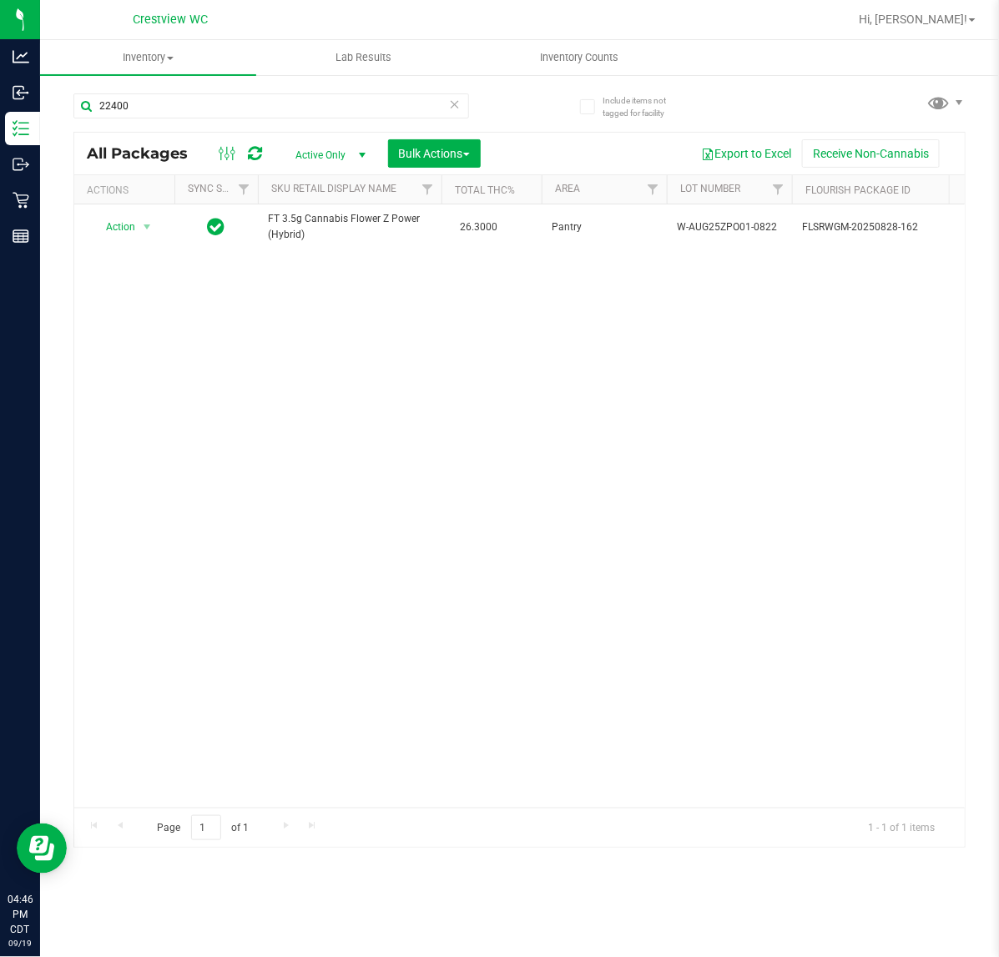
scroll to position [0, 731]
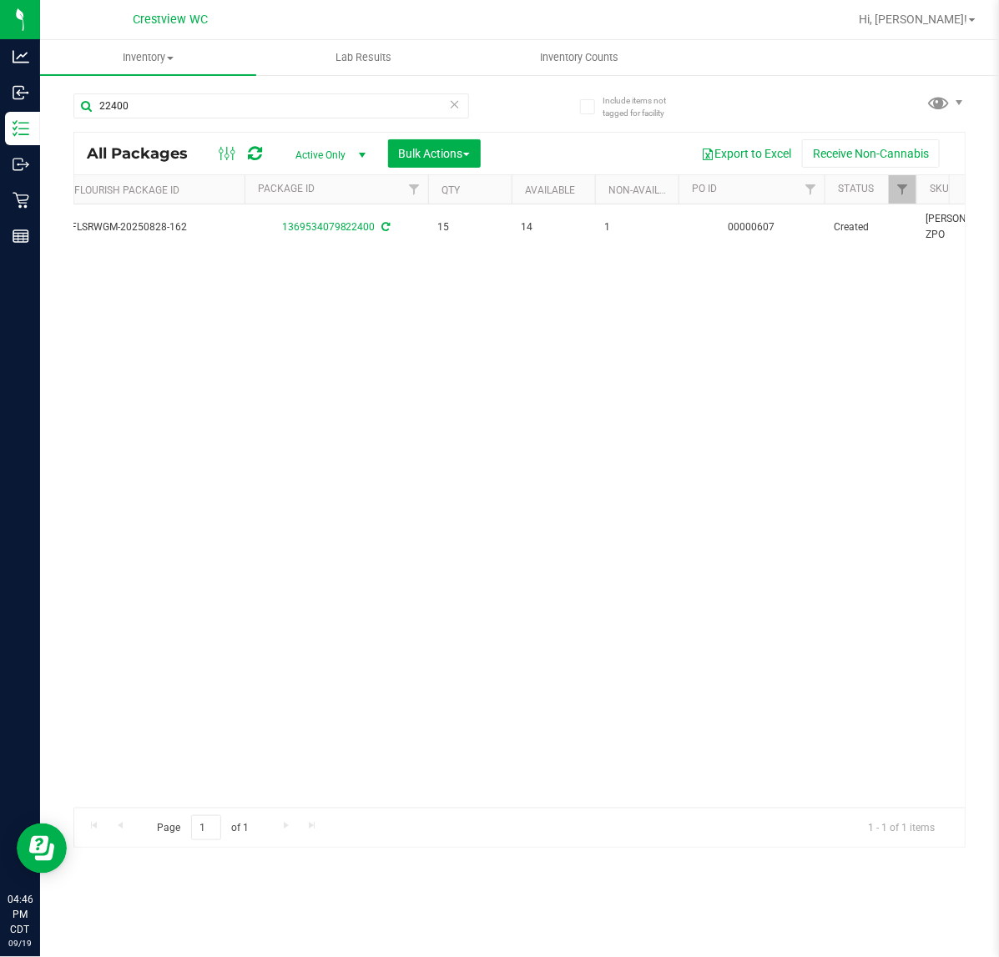
drag, startPoint x: 0, startPoint y: 0, endPoint x: 52, endPoint y: 100, distance: 112.7
click at [59, 102] on div "Include items not tagged for facility 22400 All Packages Active Only Active Onl…" at bounding box center [519, 327] width 959 height 509
click at [218, 113] on input "22400" at bounding box center [270, 105] width 395 height 25
drag, startPoint x: 205, startPoint y: 106, endPoint x: -338, endPoint y: 33, distance: 548.0
click at [0, 33] on html "Analytics Inbound Inventory Outbound Retail Reports 04:46 PM CDT [DATE] 09/19 C…" at bounding box center [499, 478] width 999 height 957
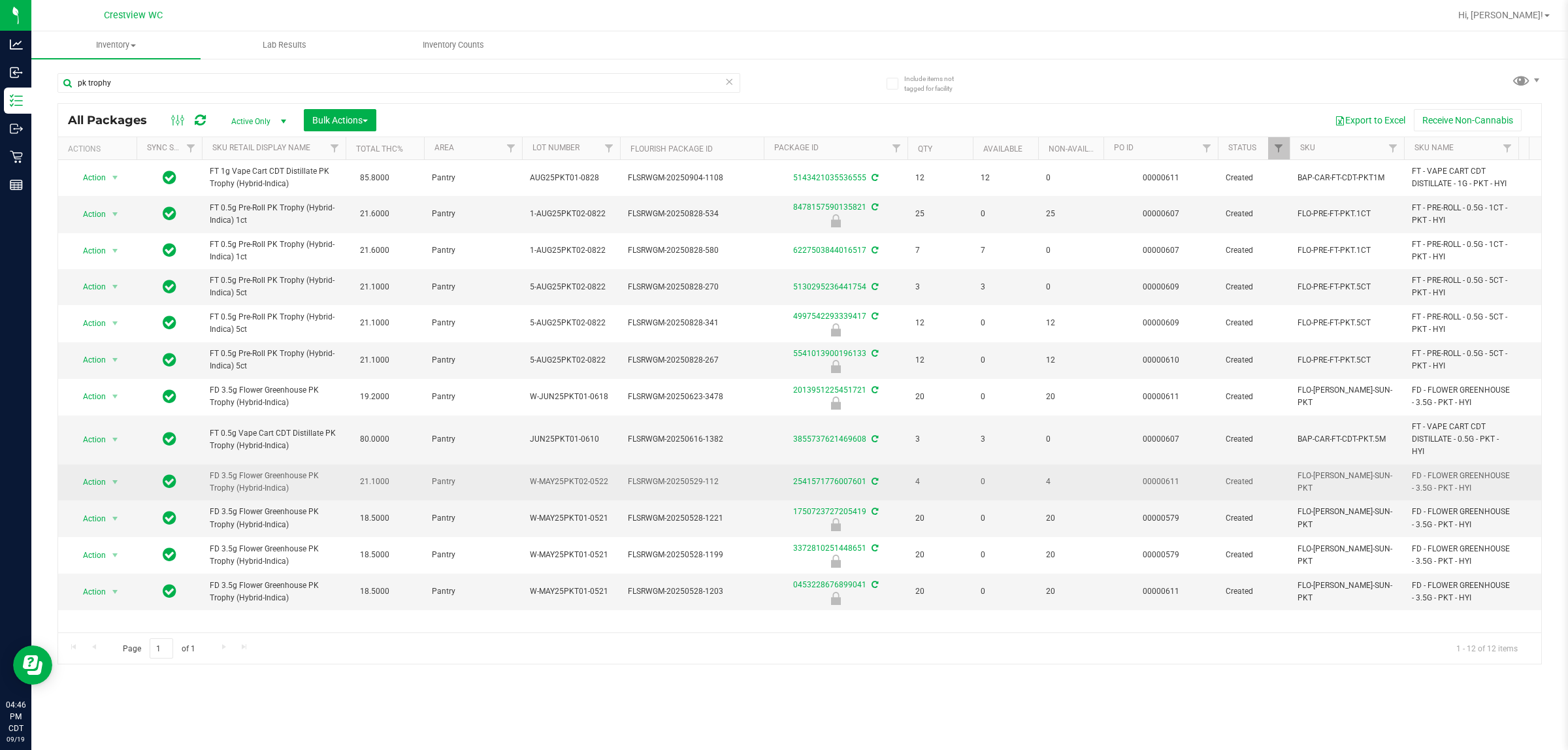
drag, startPoint x: 299, startPoint y: 491, endPoint x: 196, endPoint y: 474, distance: 104.4
click at [196, 474] on tr "Action Action Adjust qty Create package Edit attributes Global inventory Locate…" at bounding box center [1581, 482] width 3045 height 36
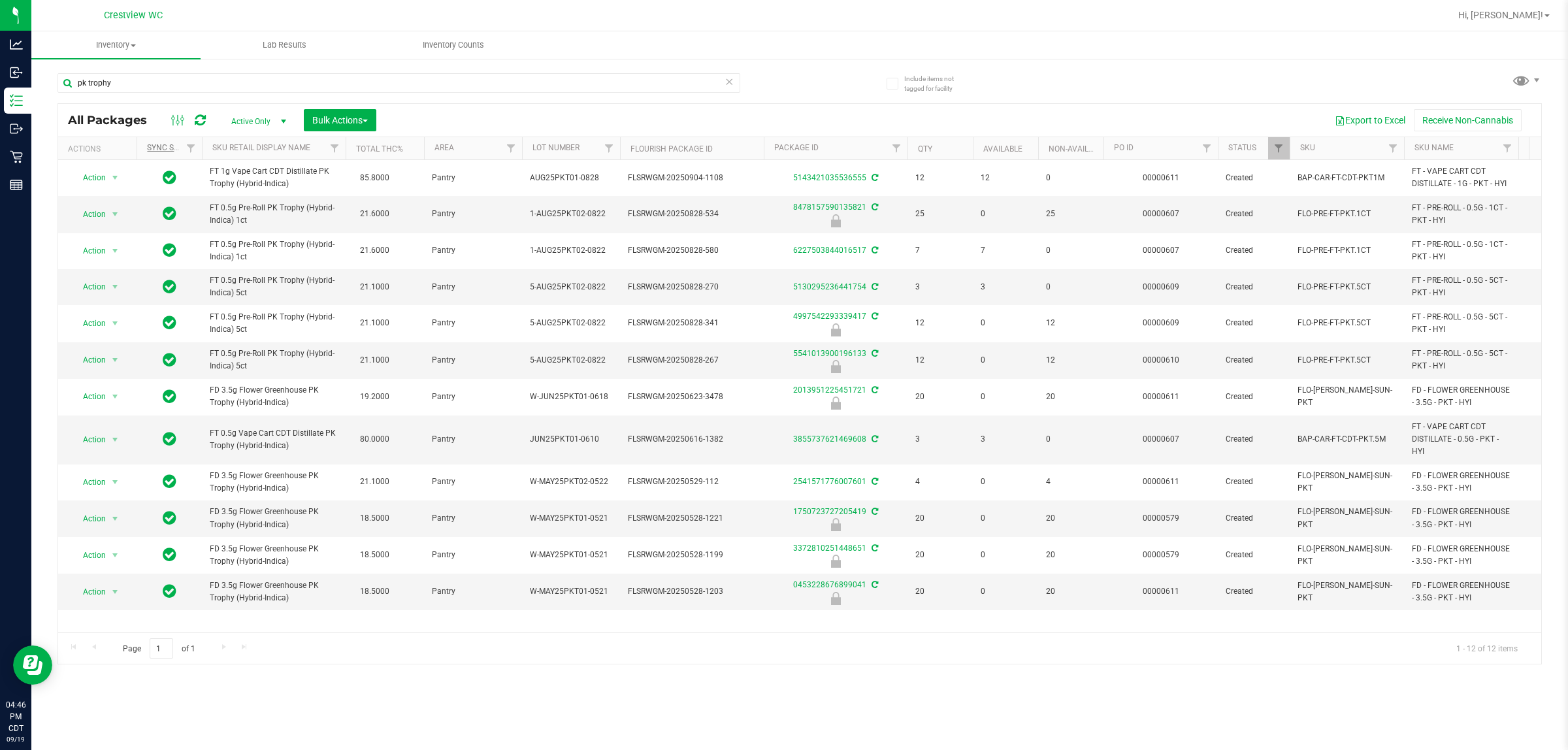
copy tr "FD 3.5g Flower Greenhouse PK Trophy (Hybrid-Indica)"
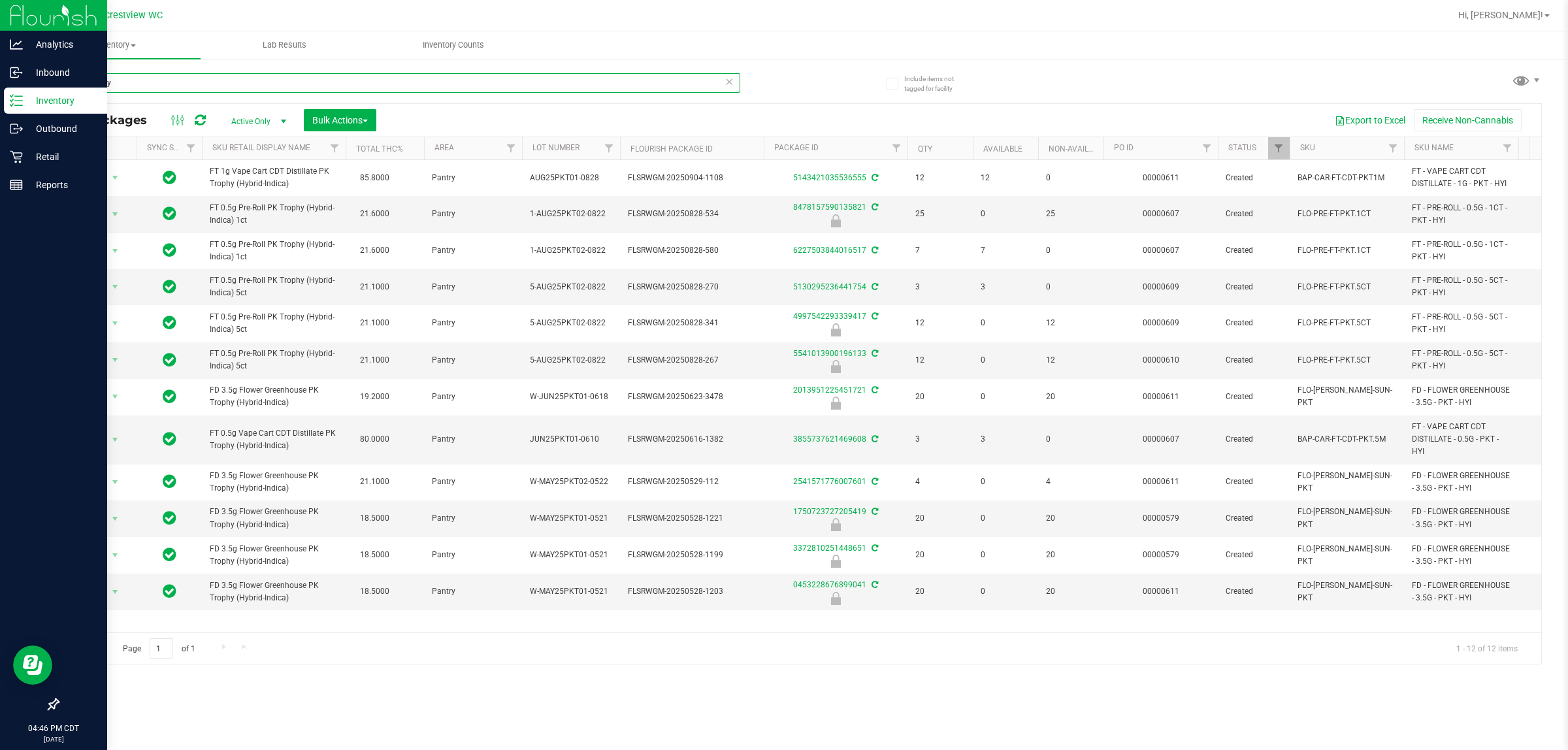
click at [3, 88] on div "Analytics Inbound Inventory Outbound Retail Reports 04:46 PM CDT [DATE] 09/19 C…" at bounding box center [784, 375] width 1568 height 750
paste input "FD 3.5g Flower Greenhouse PK Trophy (Hybrid-Indica)"
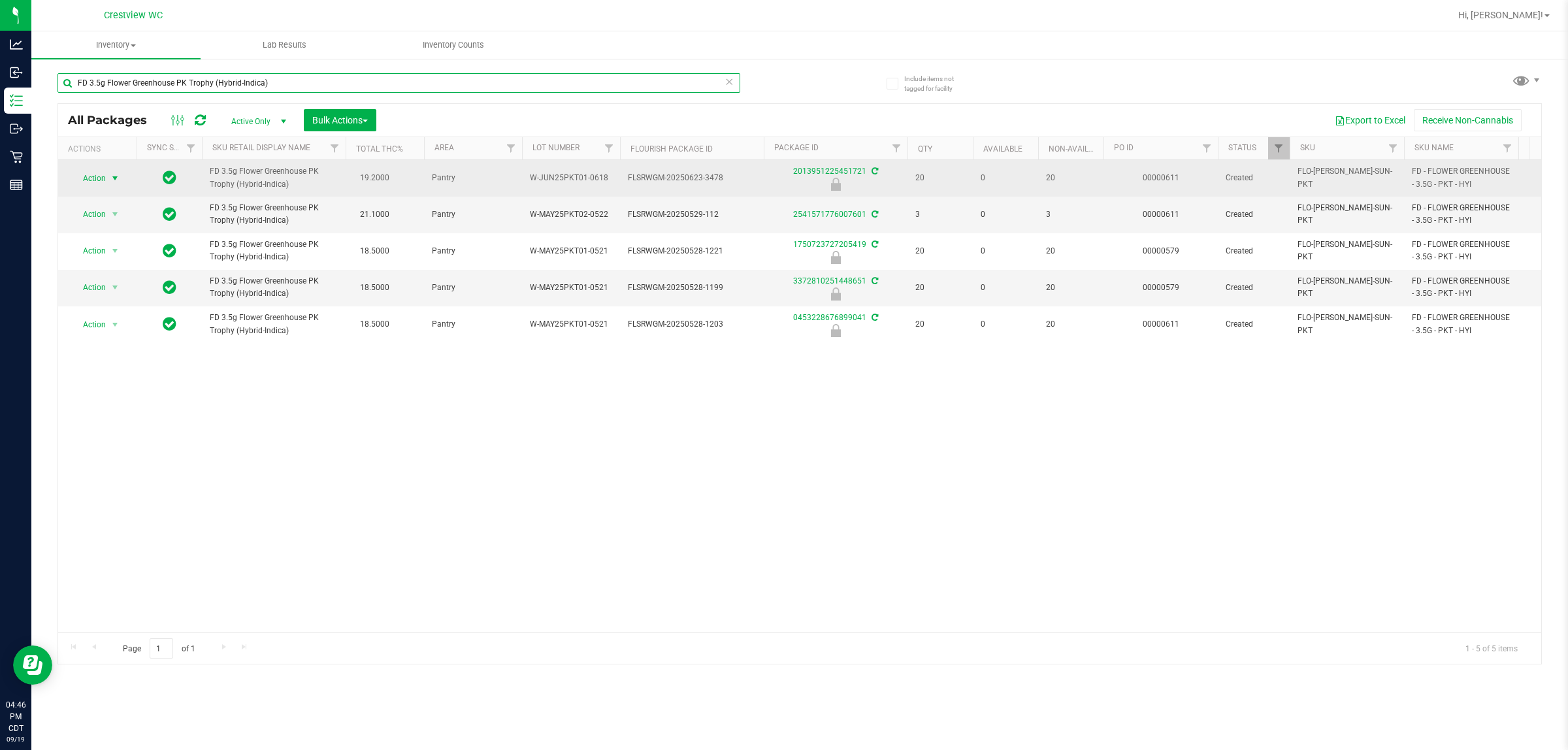
type input "FD 3.5g Flower Greenhouse PK Trophy (Hybrid-Indica)"
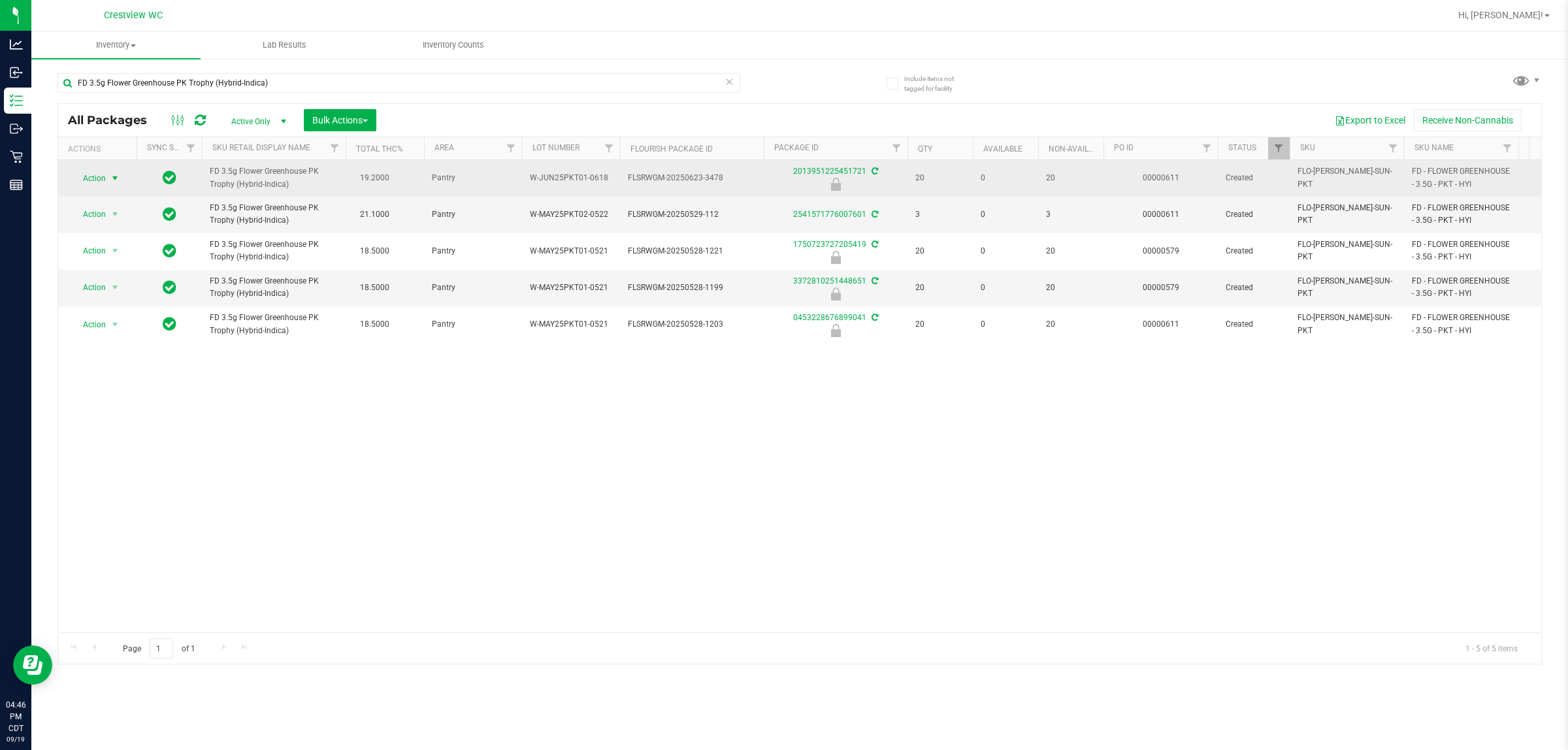
click at [92, 174] on span "Action" at bounding box center [89, 178] width 35 height 18
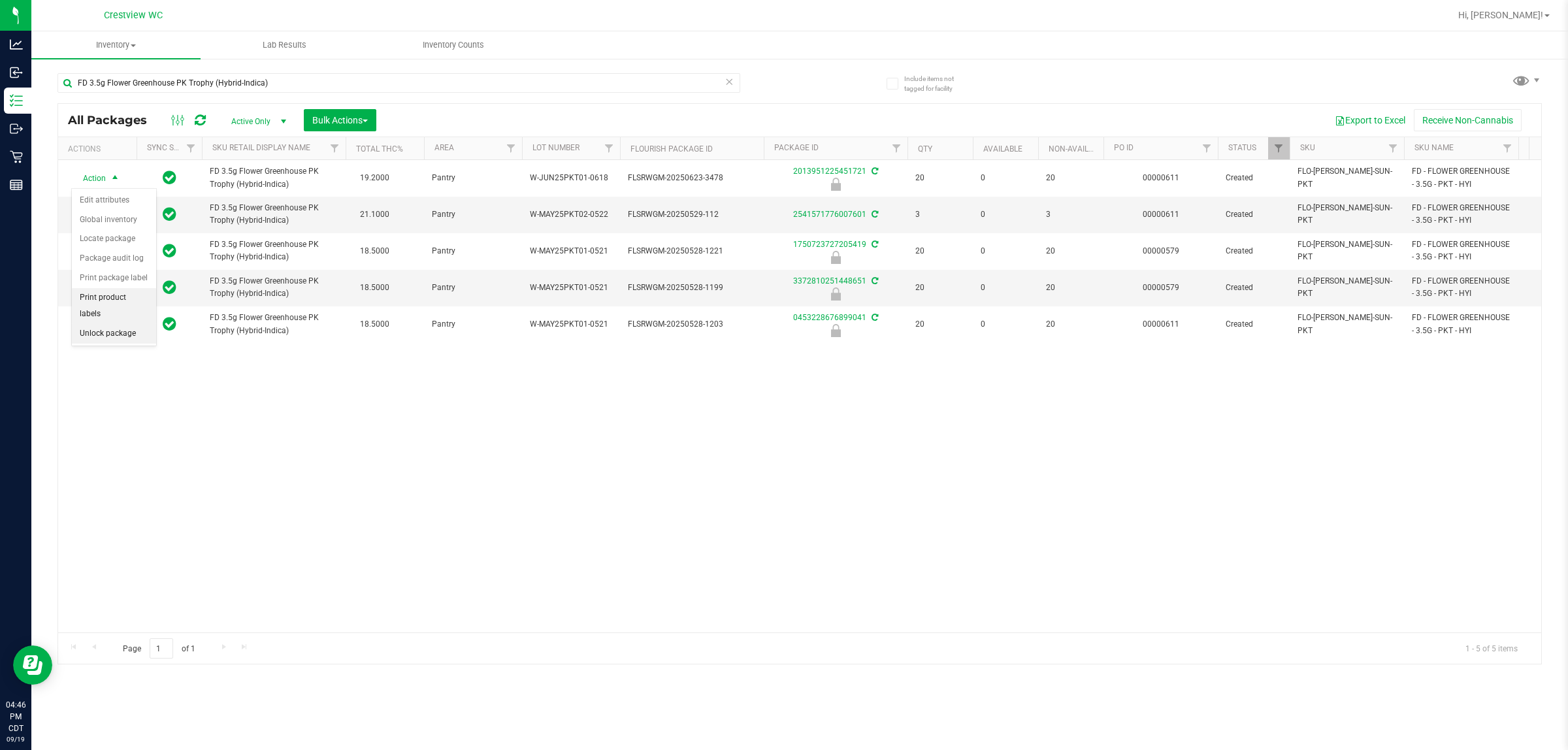
click at [96, 324] on li "Unlock package" at bounding box center [114, 334] width 85 height 20
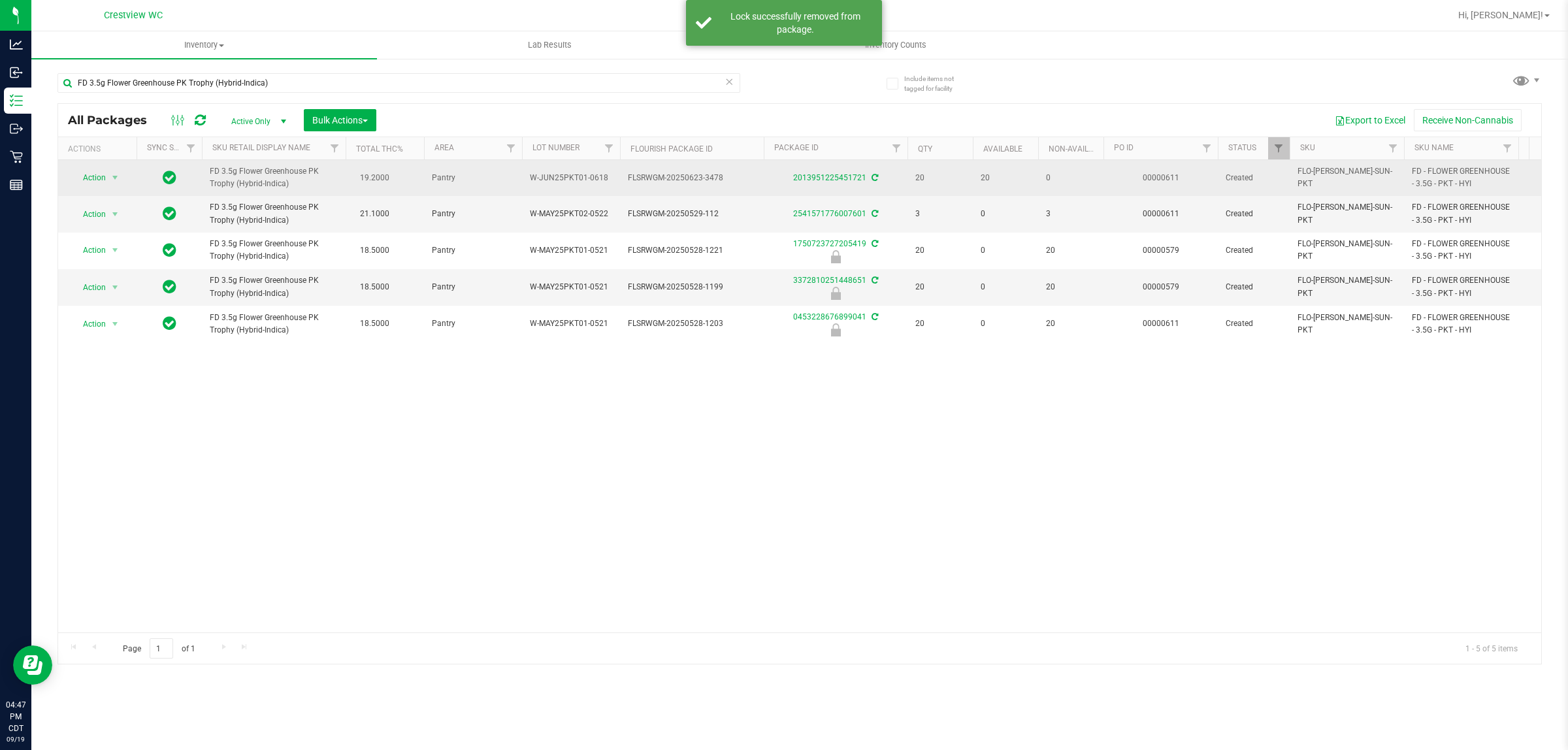
click at [80, 165] on td "Action Action Adjust qty Create package Edit attributes Global inventory Locate…" at bounding box center [97, 178] width 78 height 36
click at [92, 171] on span "Action" at bounding box center [89, 177] width 35 height 18
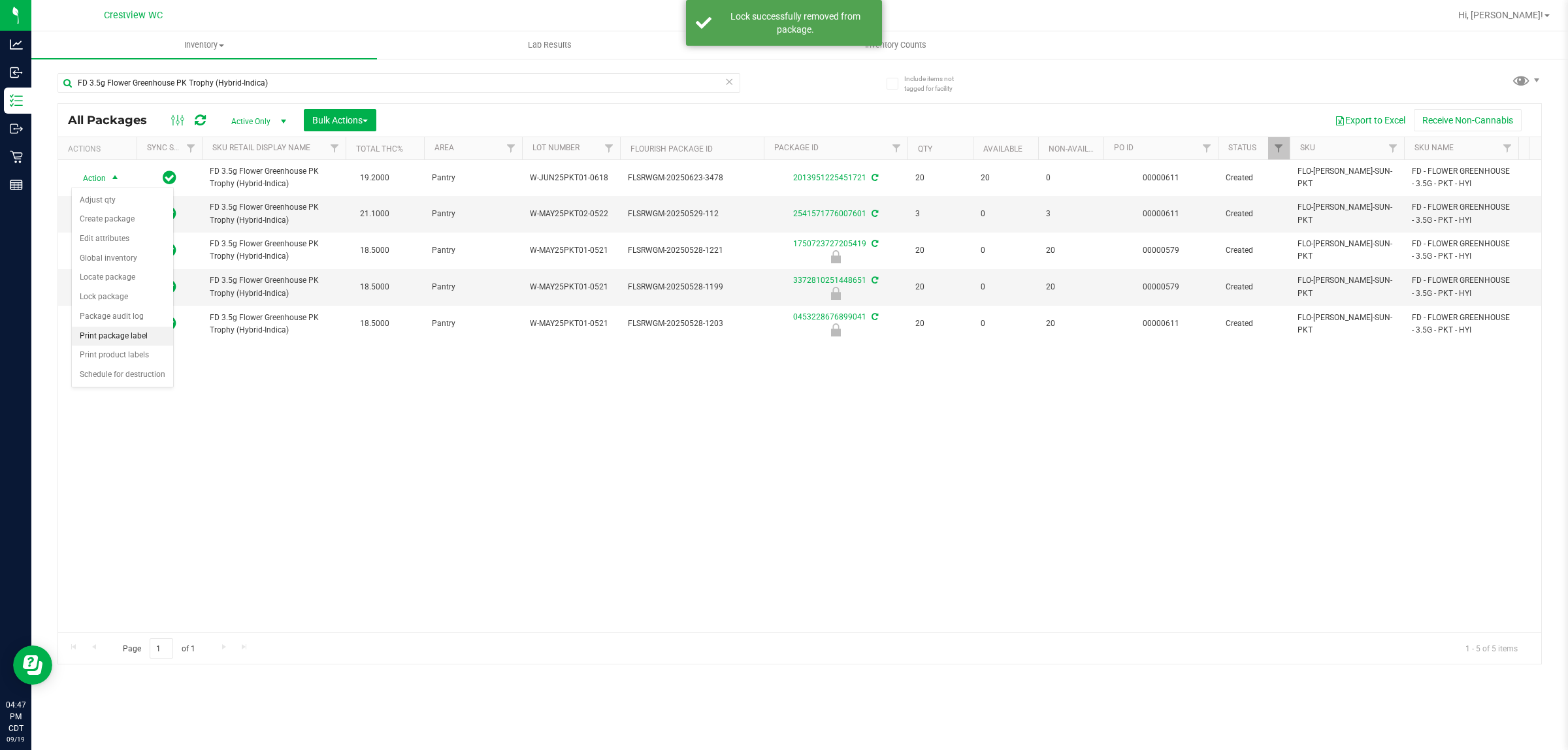
click at [122, 337] on li "Print package label" at bounding box center [122, 336] width 101 height 20
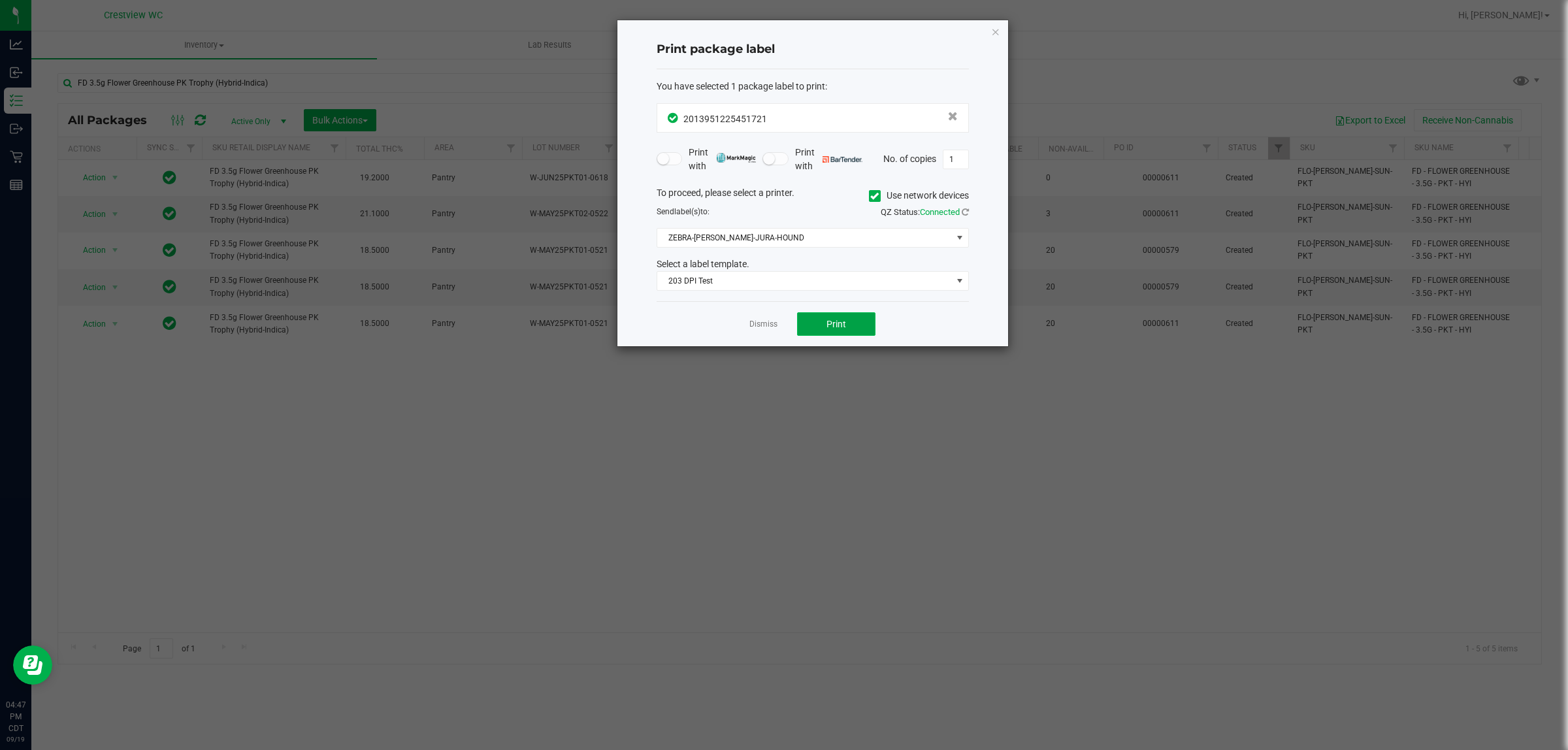
click at [782, 323] on span "Print" at bounding box center [836, 323] width 20 height 10
click at [759, 322] on link "Dismiss" at bounding box center [764, 324] width 28 height 11
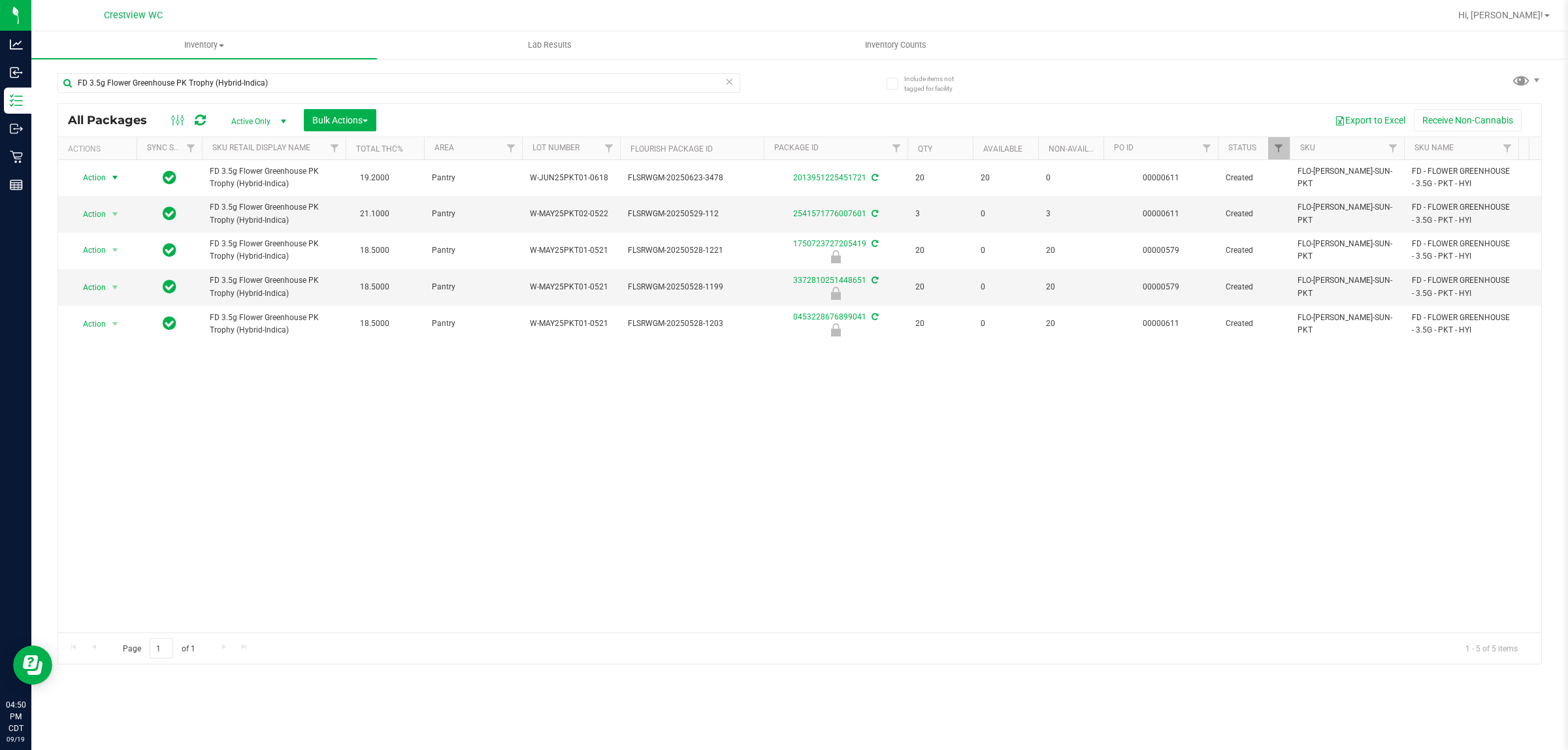
click at [725, 79] on icon at bounding box center [729, 81] width 9 height 16
